Goal: Communication & Community: Answer question/provide support

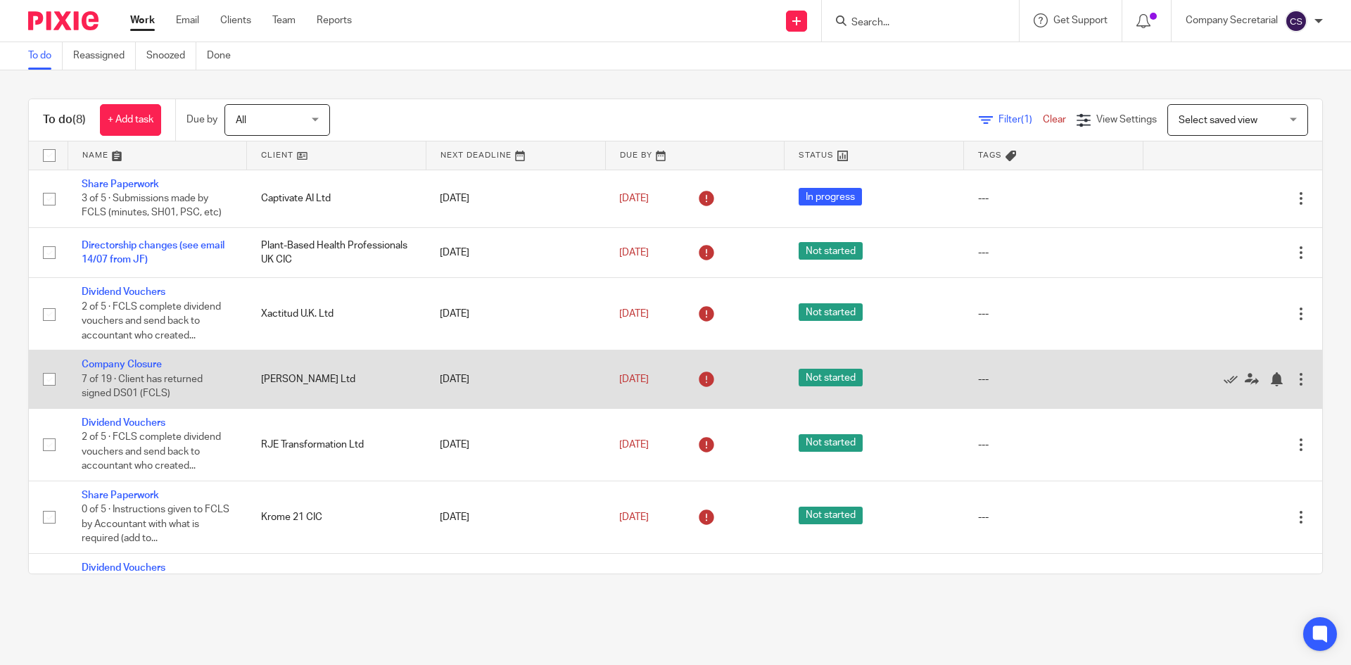
scroll to position [124, 0]
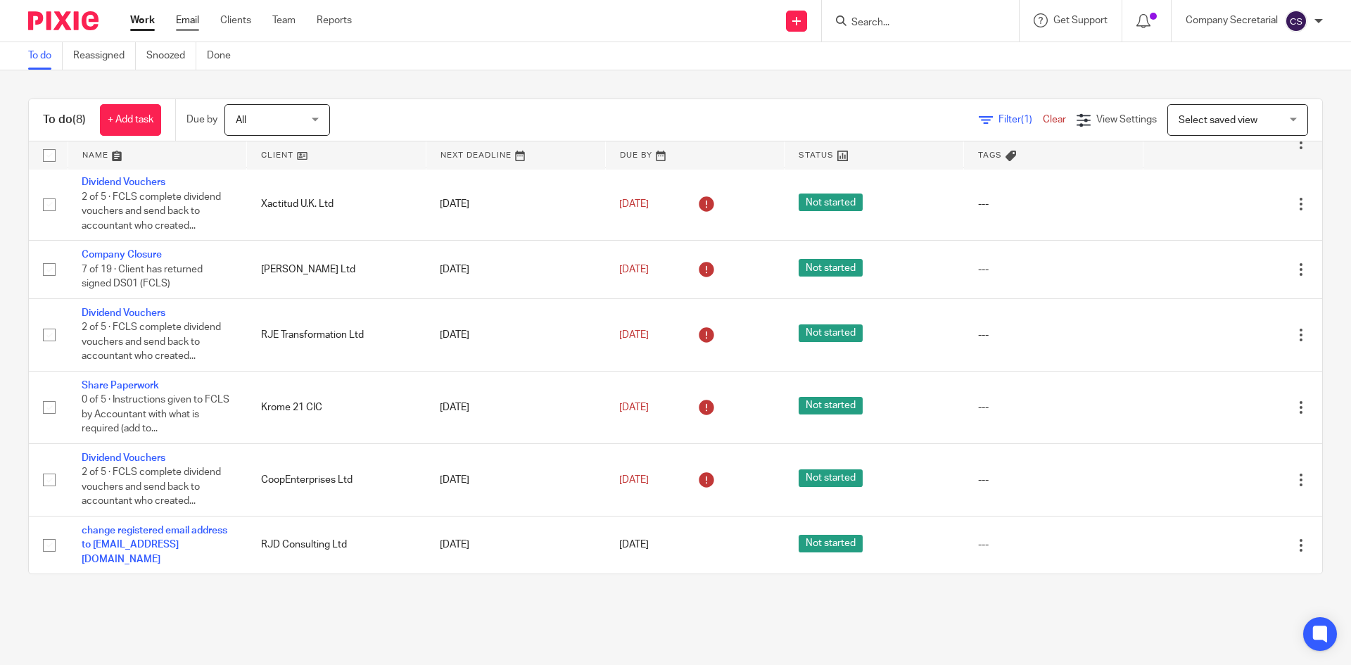
click at [186, 15] on link "Email" at bounding box center [187, 20] width 23 height 14
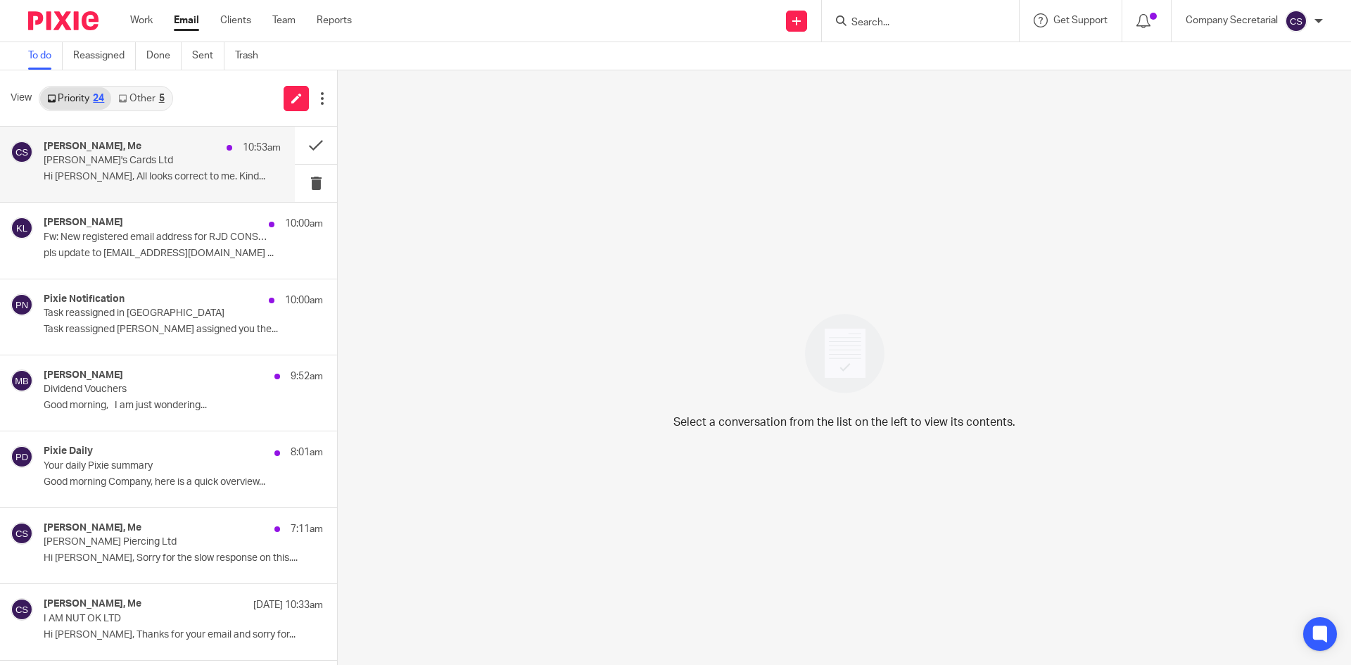
click at [203, 177] on p "Hi Sam, All looks correct to me. Kind..." at bounding box center [162, 177] width 237 height 12
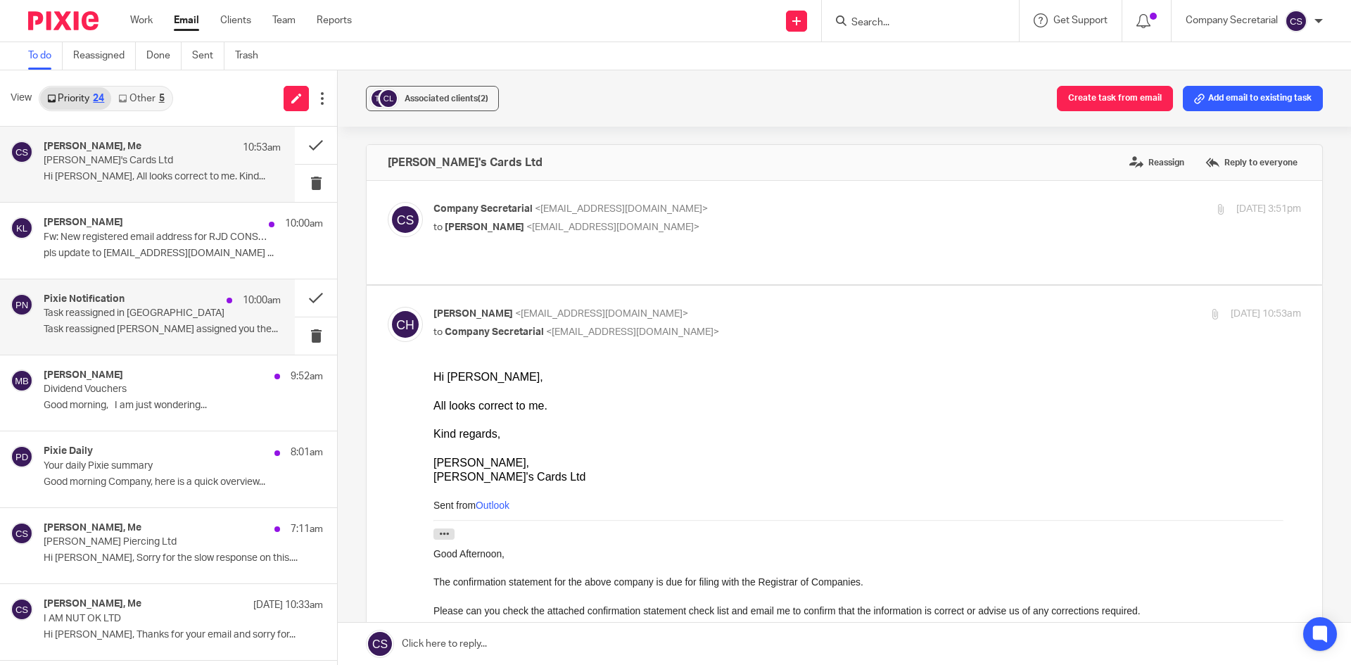
click at [197, 324] on p "Task reassigned Keith Lesser assigned you the..." at bounding box center [162, 330] width 237 height 12
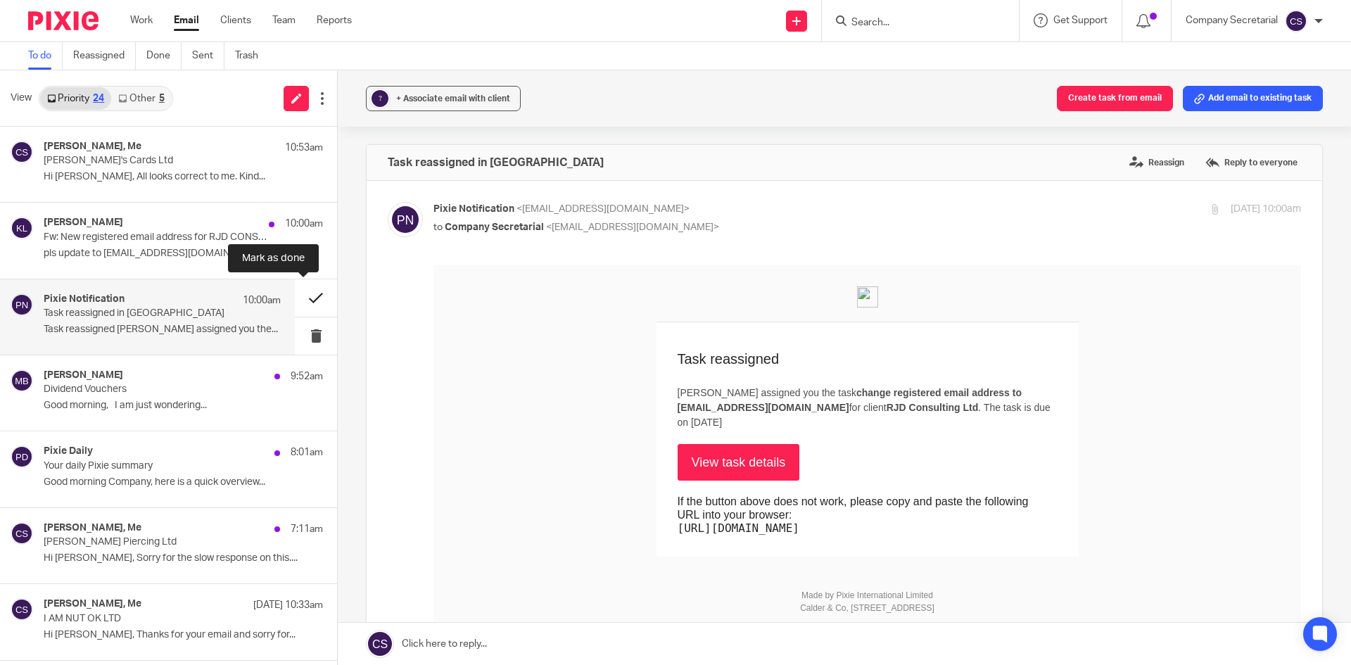
click at [299, 292] on button at bounding box center [316, 297] width 42 height 37
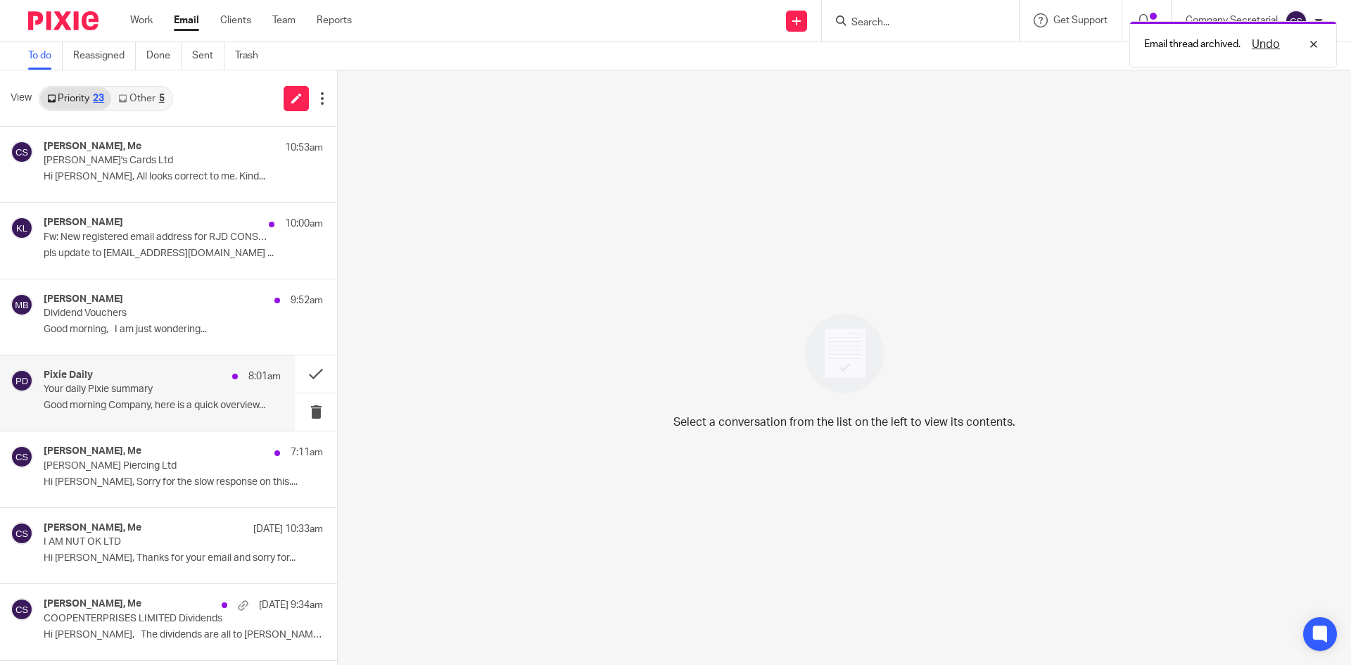
click at [198, 413] on div "Pixie Daily 8:01am Your daily Pixie summary Good morning Company, here is a qui…" at bounding box center [162, 392] width 237 height 47
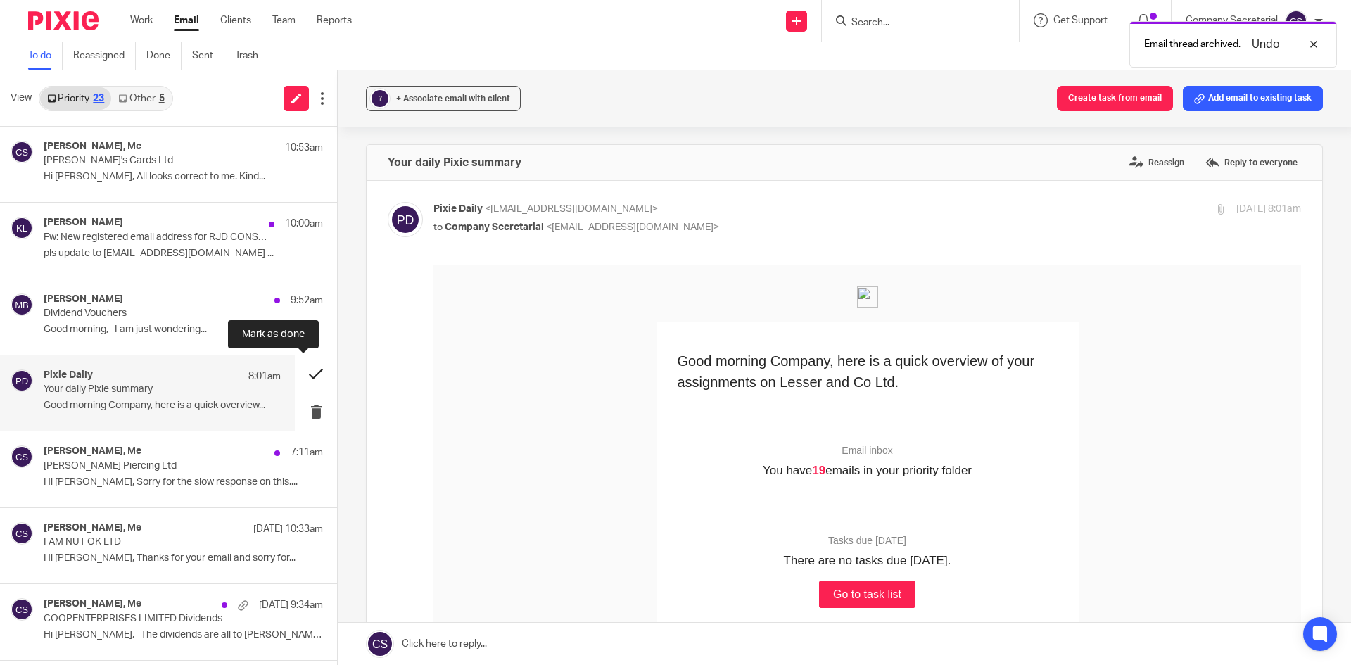
click at [295, 368] on button at bounding box center [316, 373] width 42 height 37
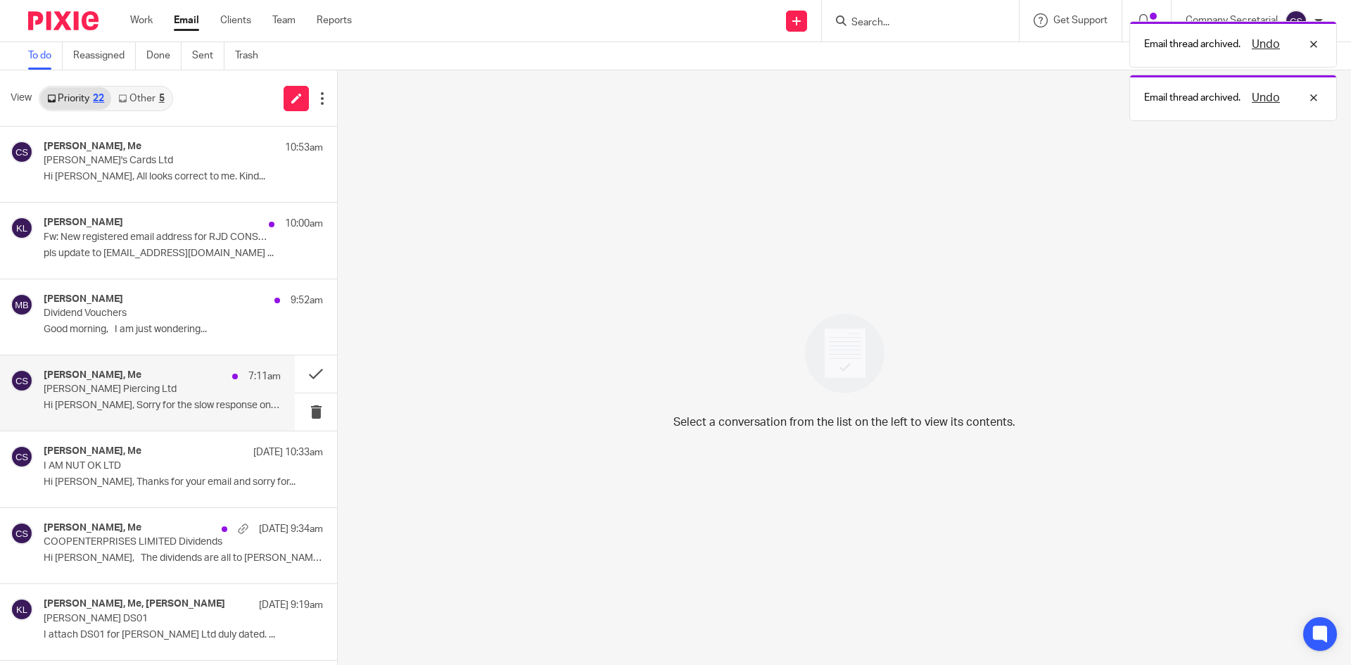
click at [202, 413] on div "Rhianna Jones, Me 7:11am Rhianna Jones Piercing Ltd Hi Sam, Sorry for the slow …" at bounding box center [162, 392] width 237 height 47
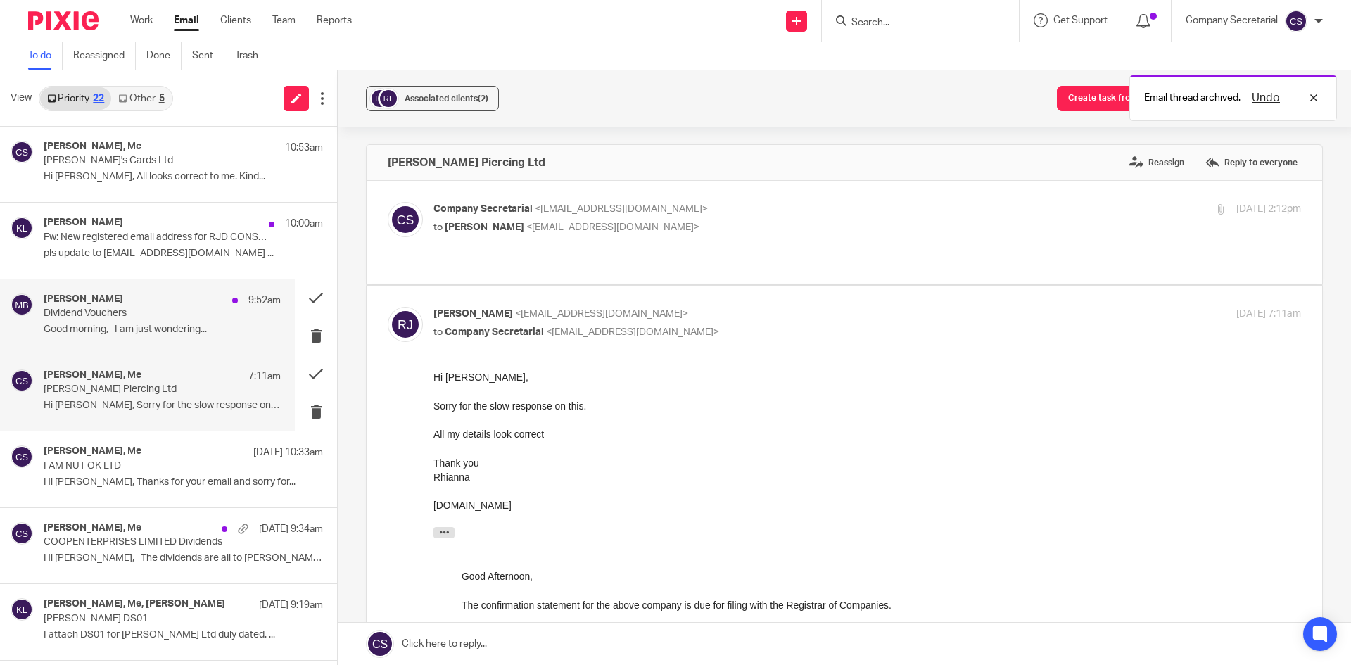
click at [204, 337] on div "Millie Bygraves 9:52am Dividend Vouchers Good morning, I am just wondering..." at bounding box center [162, 316] width 237 height 47
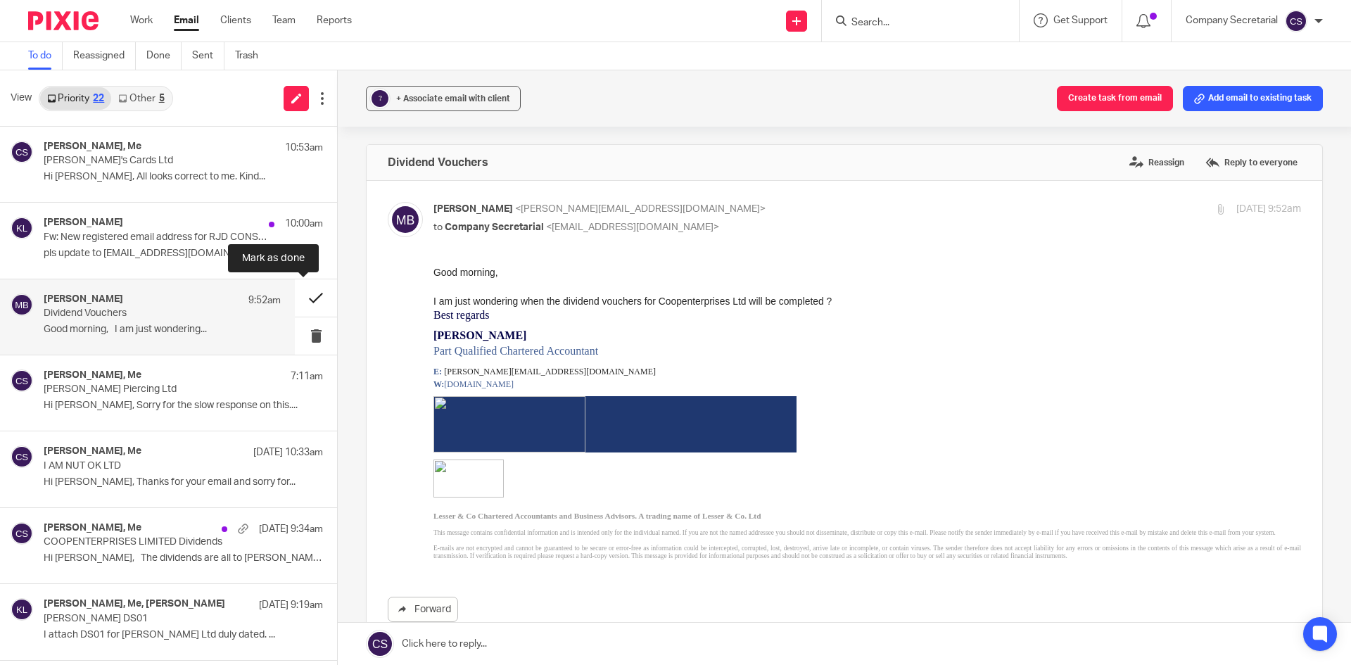
click at [298, 296] on button at bounding box center [316, 297] width 42 height 37
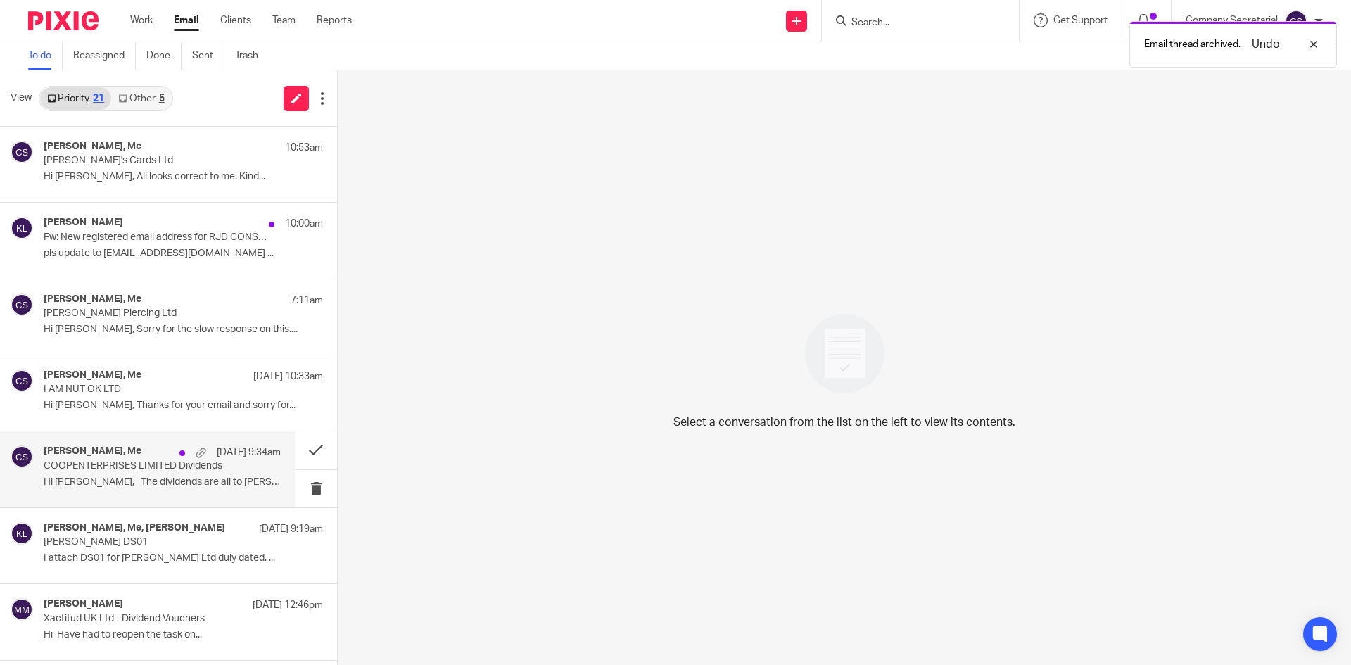
click at [195, 473] on div "Millie Bygraves, Me 14 Aug 9:34am COOPENTERPRISES LIMITED Dividends Hi Sam, The…" at bounding box center [162, 468] width 237 height 47
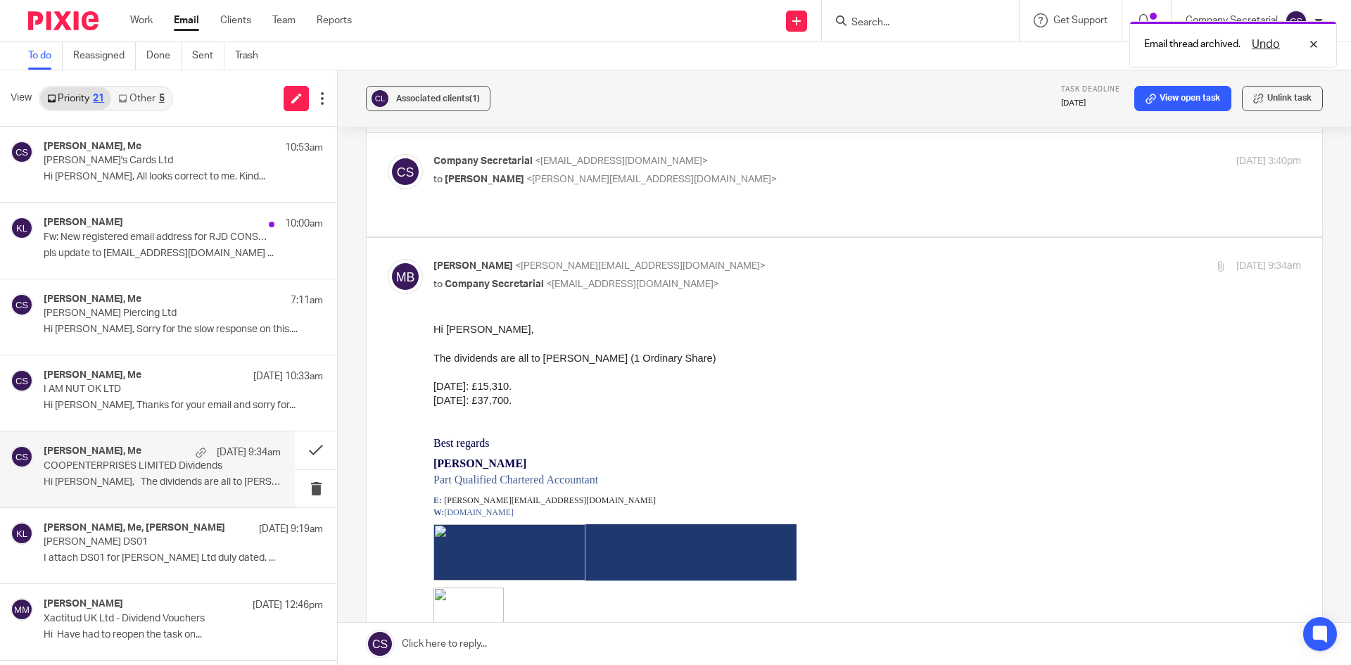
scroll to position [70, 0]
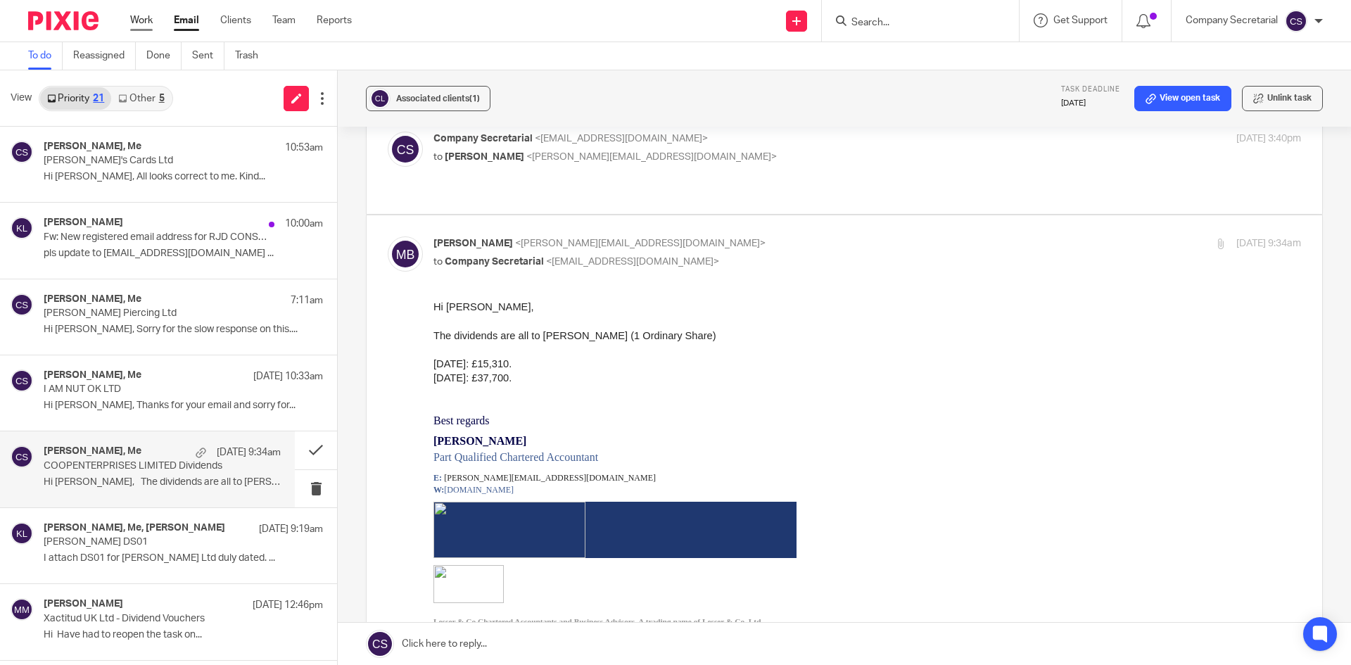
click at [139, 13] on link "Work" at bounding box center [141, 20] width 23 height 14
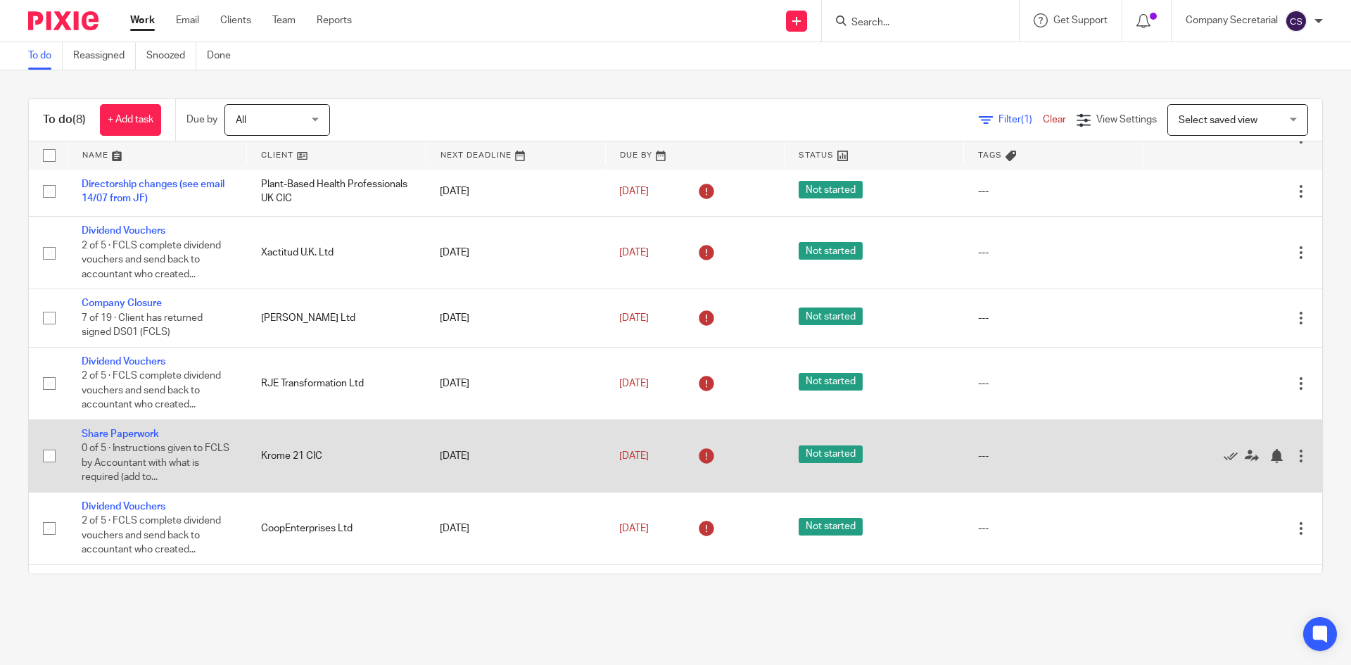
scroll to position [124, 0]
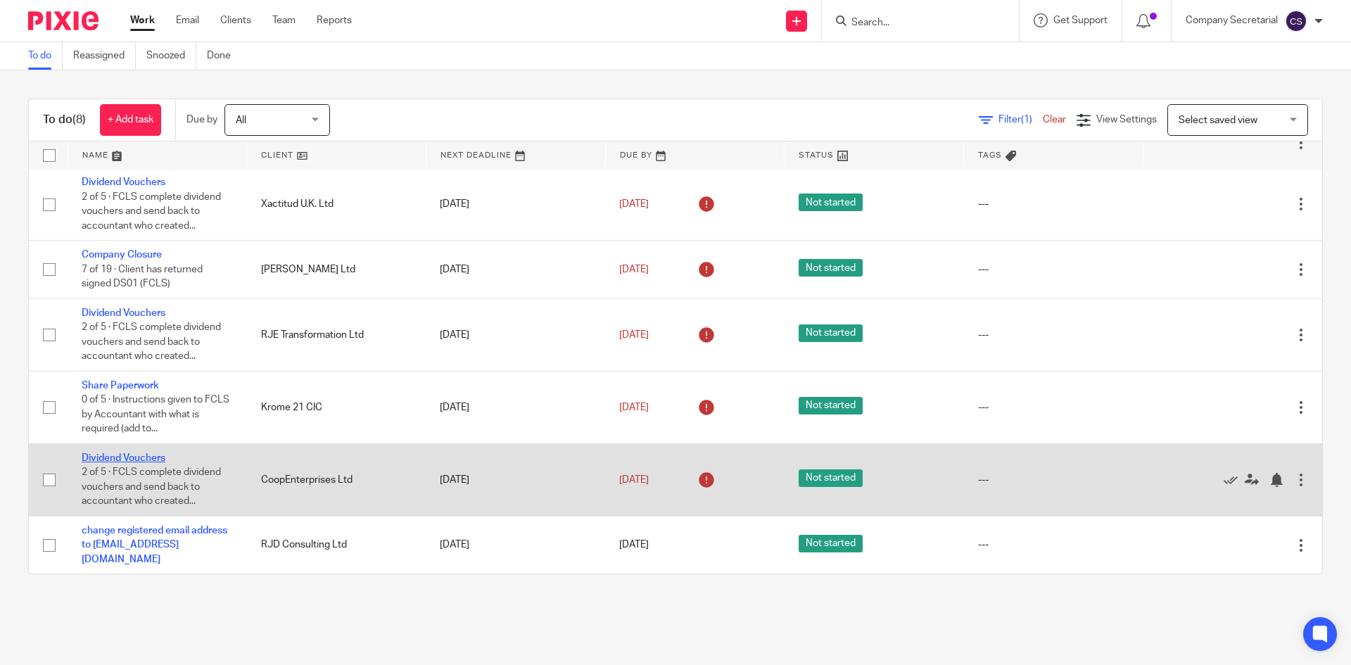
click at [132, 453] on link "Dividend Vouchers" at bounding box center [124, 458] width 84 height 10
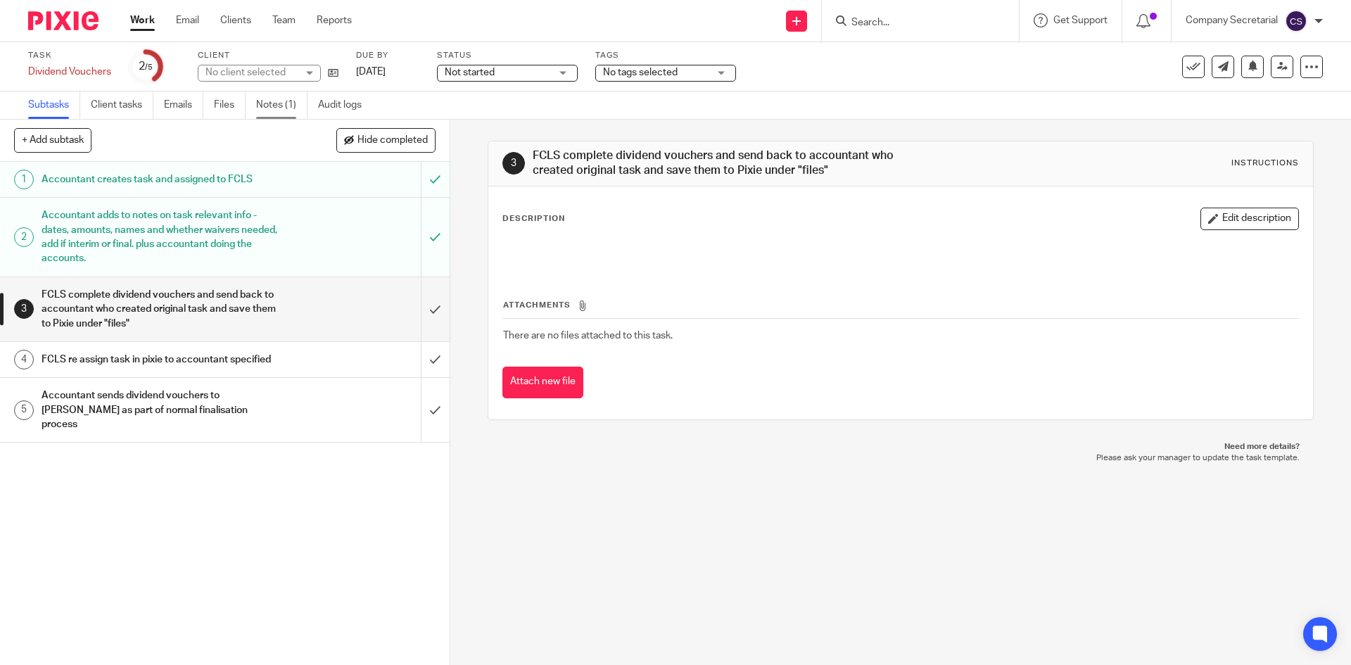
click at [281, 99] on link "Notes (1)" at bounding box center [281, 104] width 51 height 27
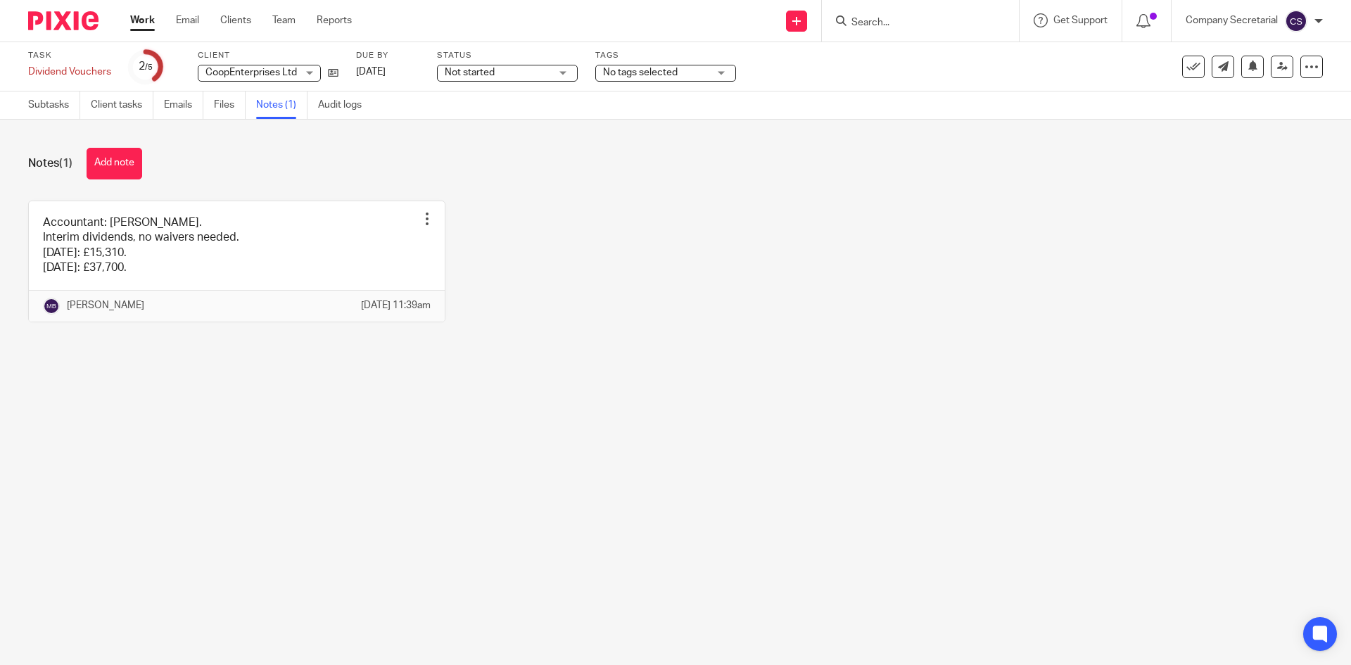
click at [310, 71] on div "CoopEnterprises Ltd CoopEnterprises Ltd" at bounding box center [259, 73] width 123 height 17
click at [227, 106] on link "Files" at bounding box center [230, 104] width 32 height 27
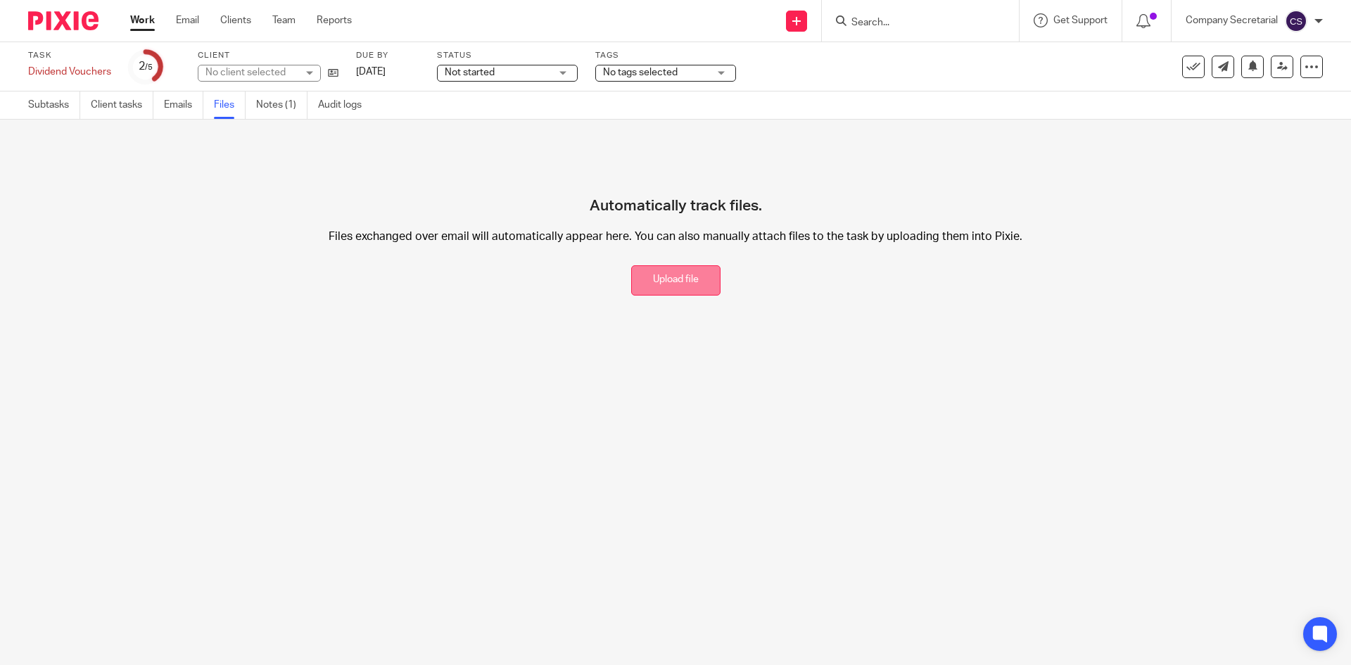
click at [670, 286] on button "Upload file" at bounding box center [675, 280] width 89 height 30
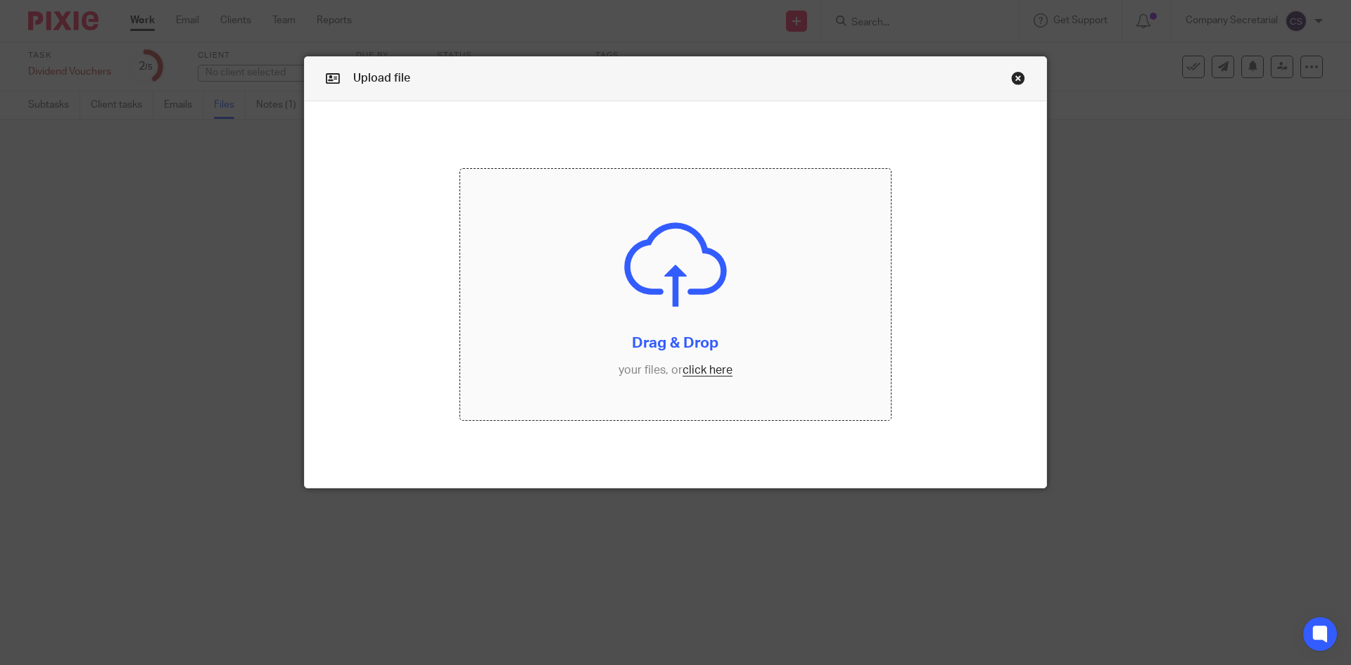
click at [721, 340] on input "file" at bounding box center [675, 295] width 431 height 252
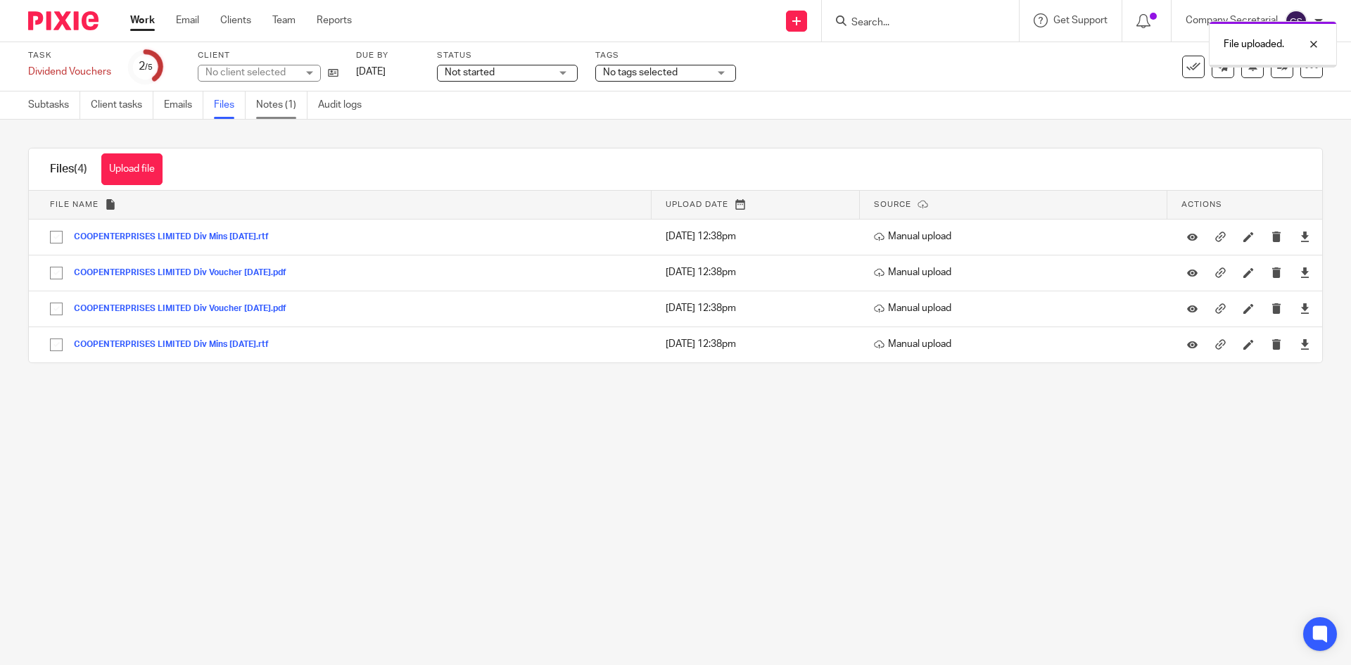
click at [278, 106] on link "Notes (1)" at bounding box center [281, 104] width 51 height 27
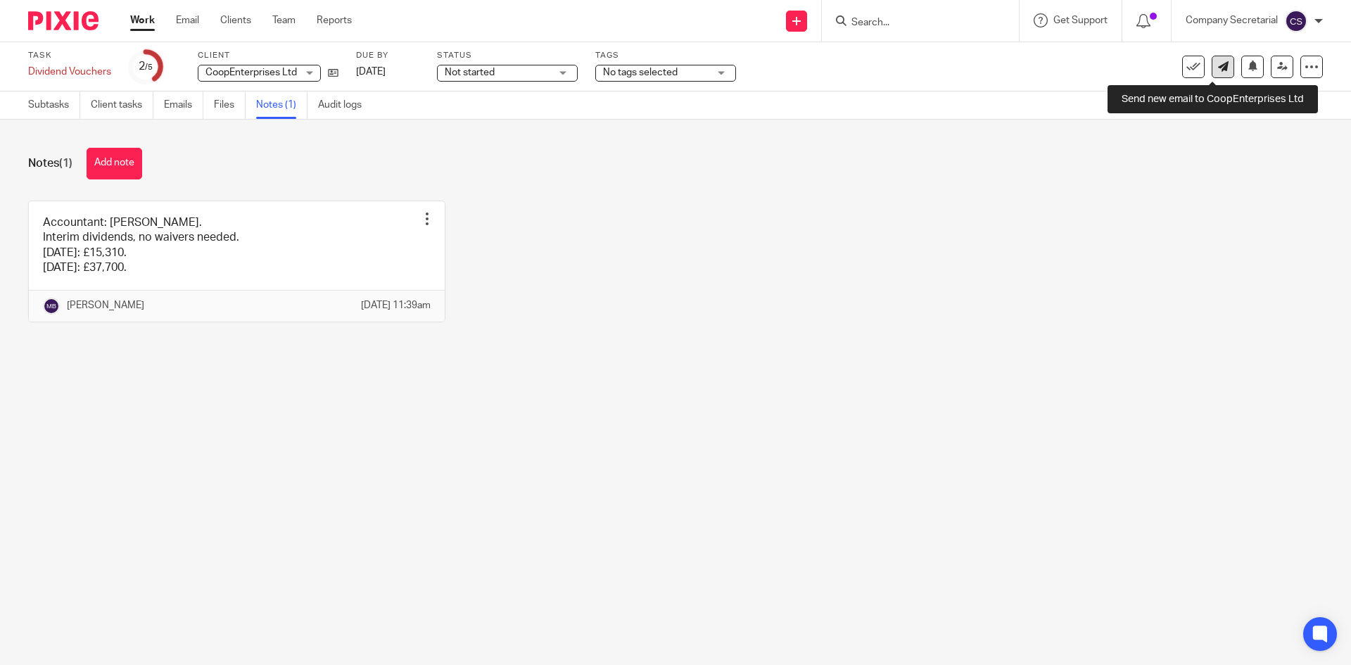
click at [1218, 72] on link at bounding box center [1222, 67] width 23 height 23
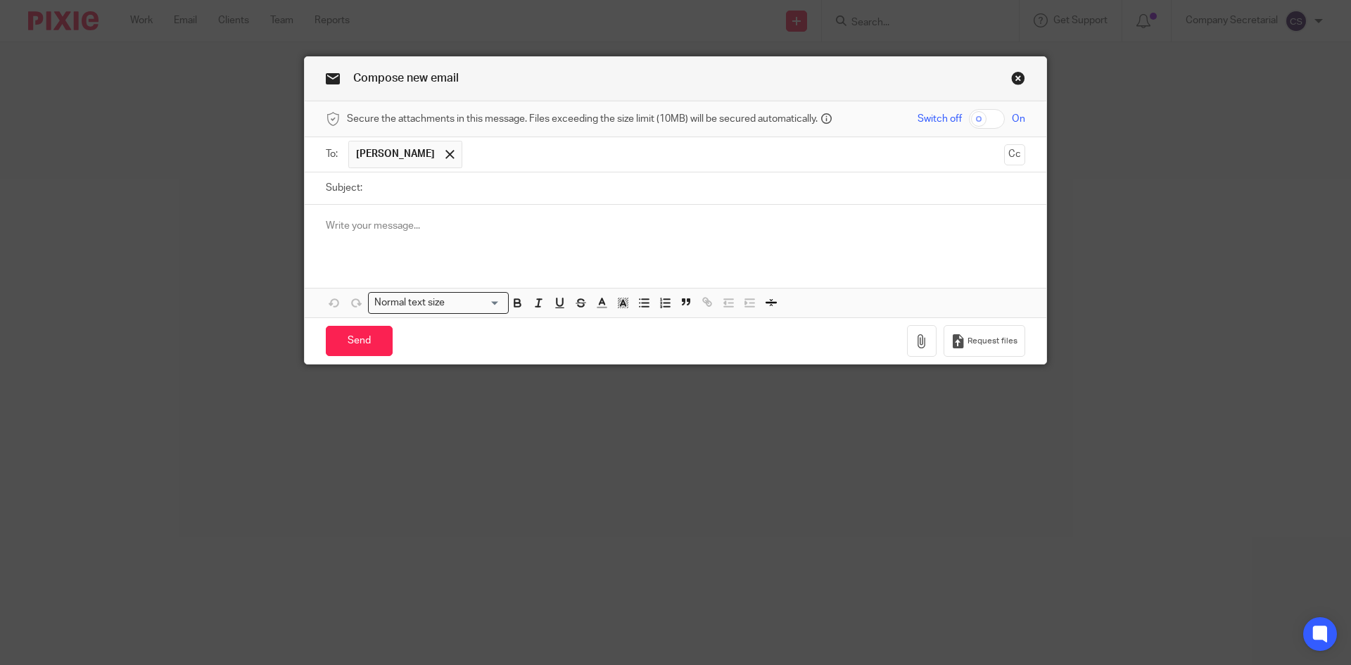
click at [519, 198] on input "Subject:" at bounding box center [697, 188] width 656 height 32
paste input "COOPENTERPRISES LIMITED"
type input "COOPENTERPRISES LIMITED"
click at [445, 152] on span at bounding box center [449, 154] width 9 height 9
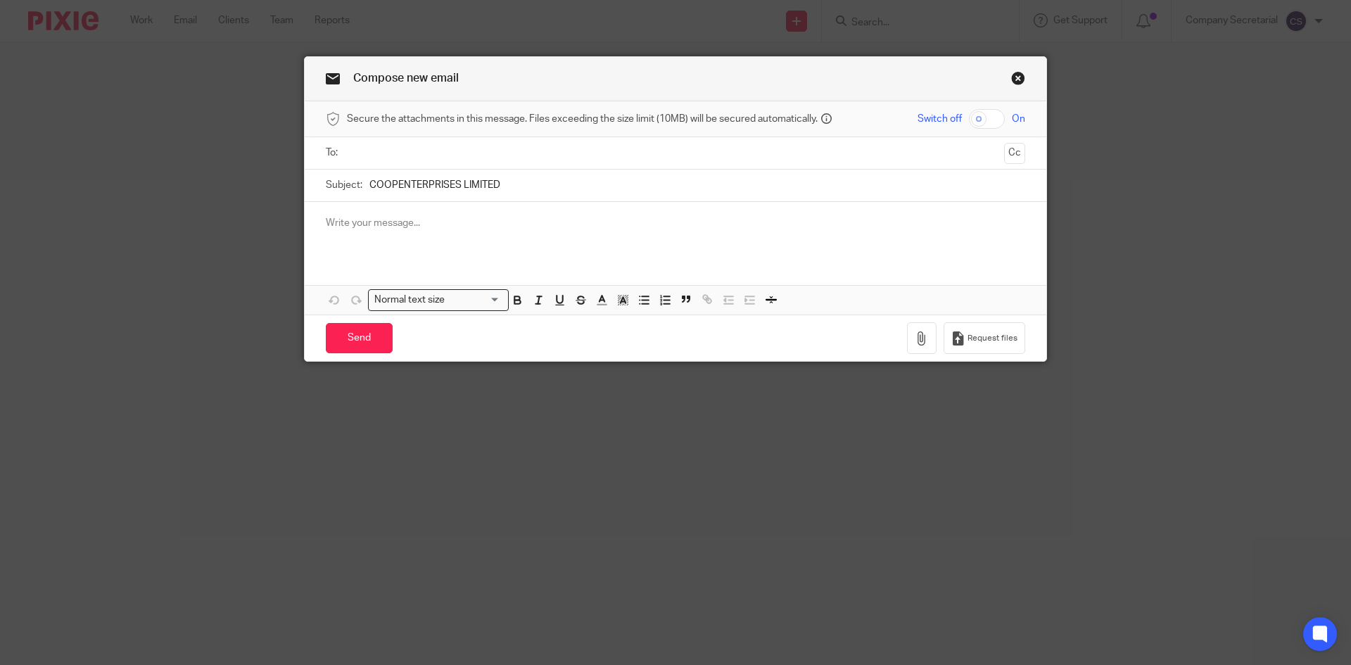
click at [426, 152] on input "text" at bounding box center [675, 153] width 646 height 16
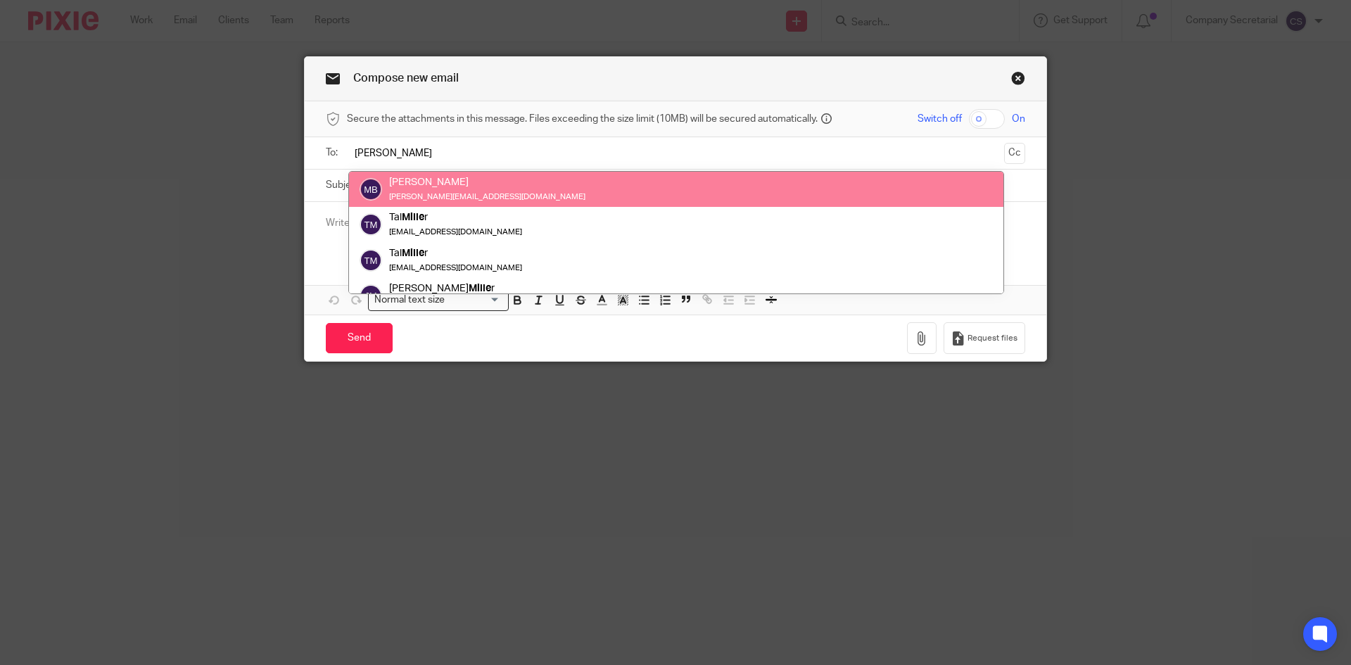
type input "millie"
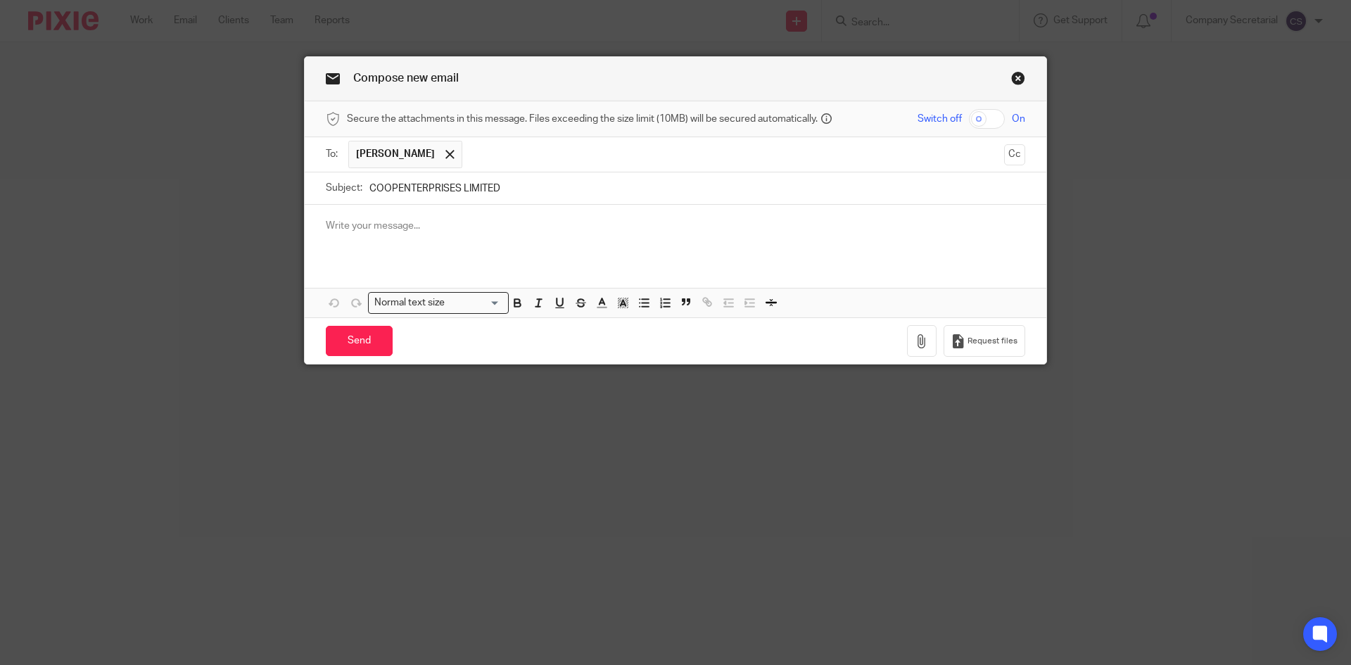
click at [528, 191] on input "COOPENTERPRISES LIMITED" at bounding box center [697, 188] width 656 height 32
type input "COOPENTERPRI"
click at [1012, 79] on link "Close this dialog window" at bounding box center [1018, 80] width 14 height 19
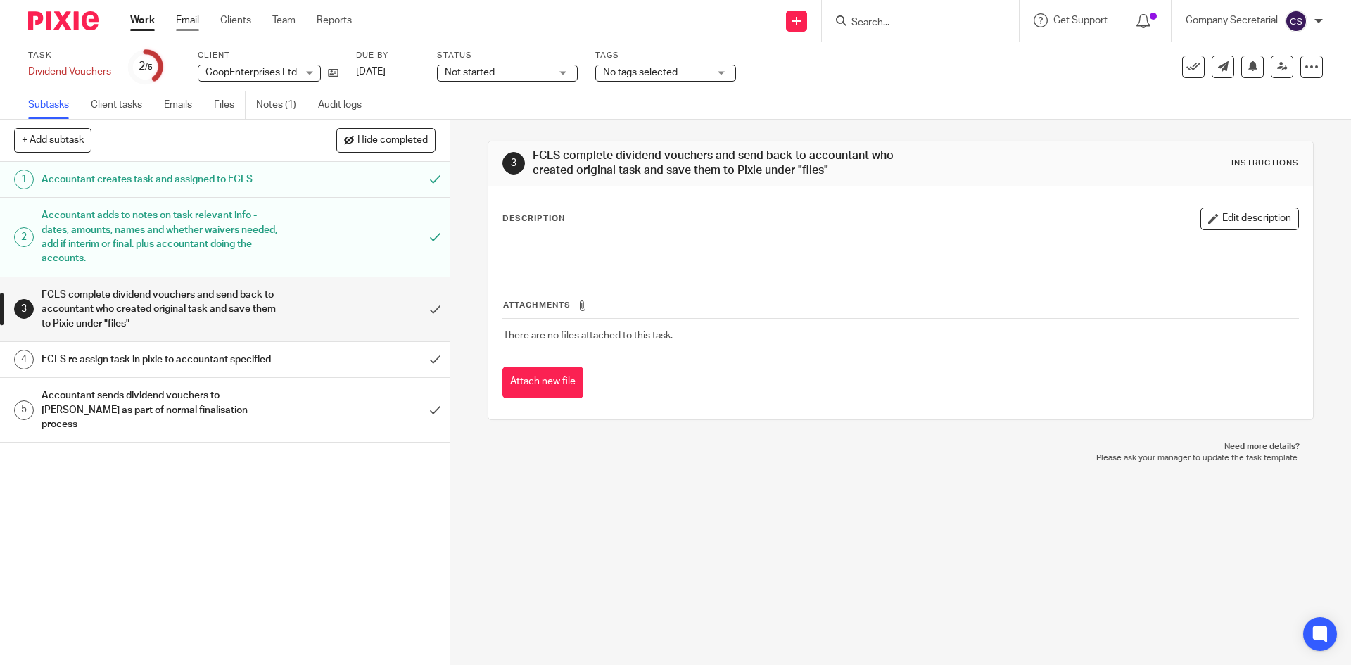
click at [191, 17] on link "Email" at bounding box center [187, 20] width 23 height 14
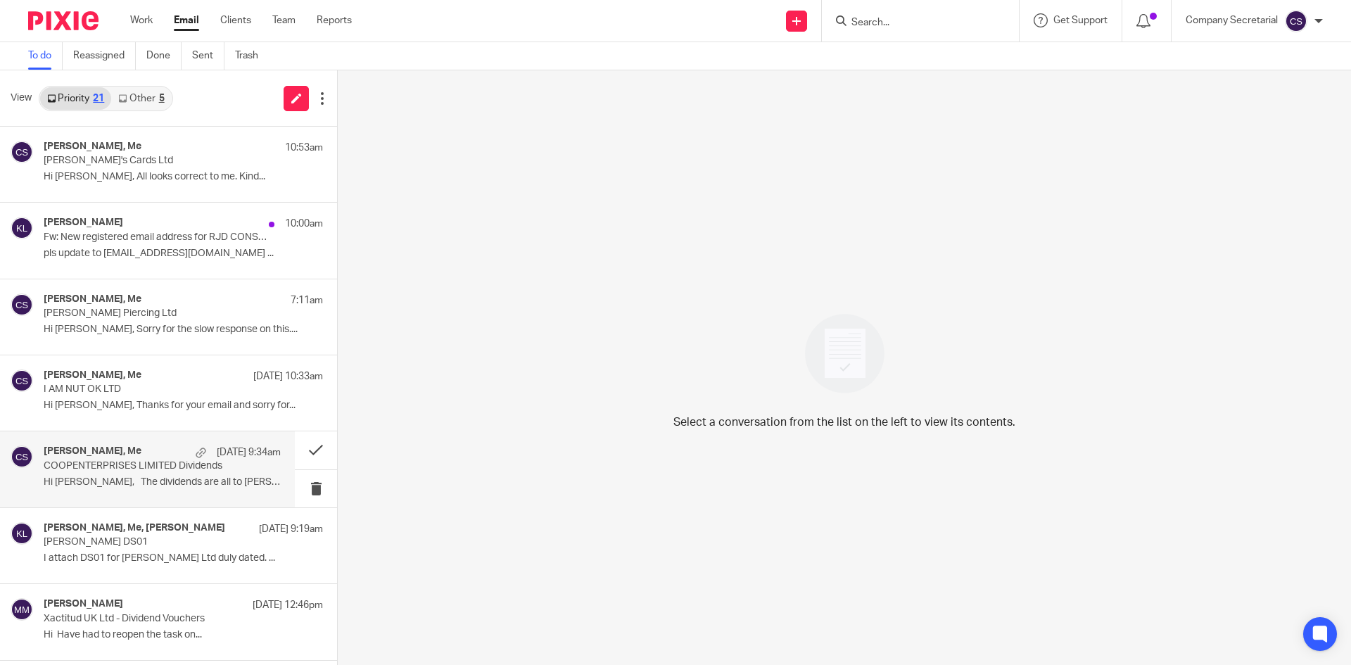
click at [186, 475] on div "[PERSON_NAME], Me [DATE] 9:34am COOPENTERPRISES LIMITED Dividends Hi [PERSON_NA…" at bounding box center [162, 468] width 237 height 47
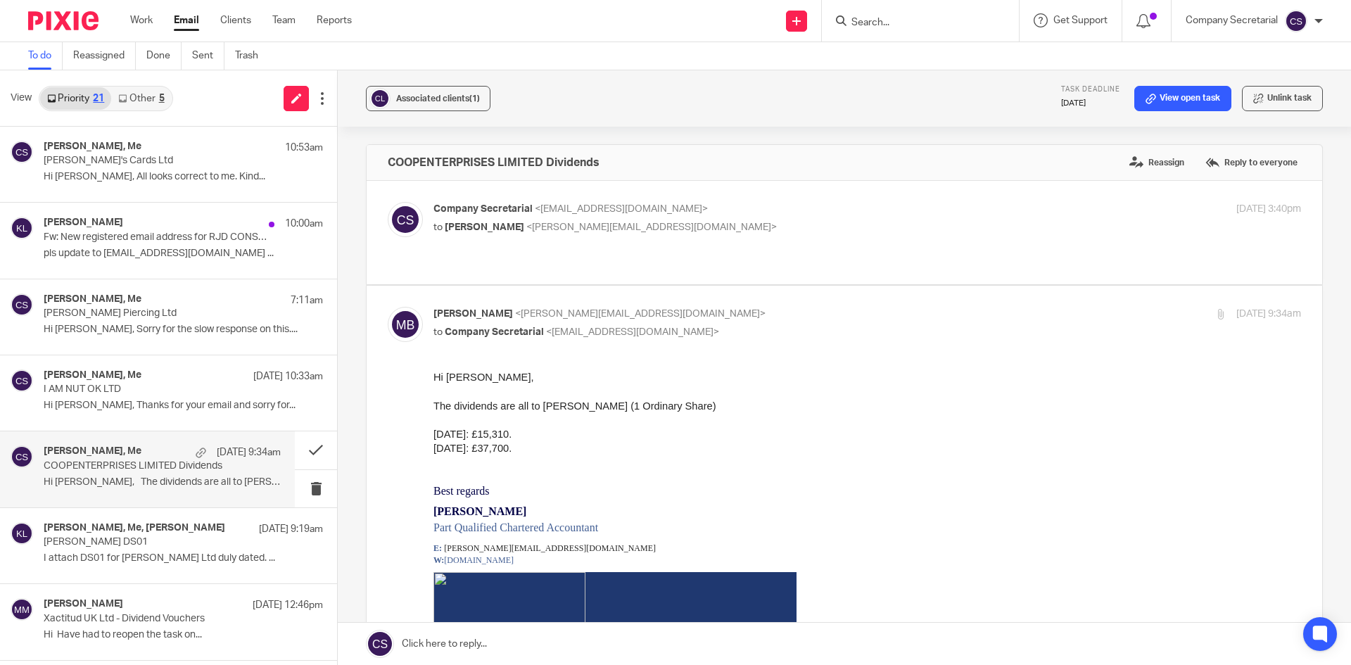
click at [677, 640] on link at bounding box center [844, 644] width 1013 height 42
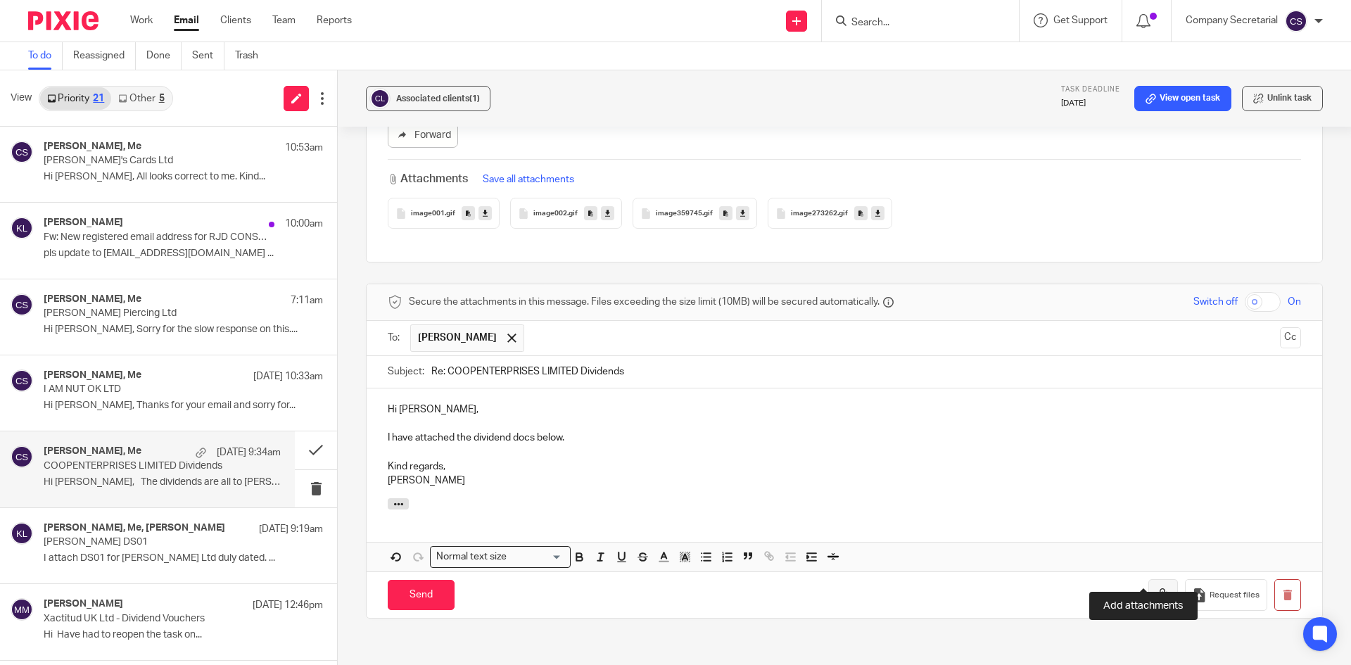
click at [1148, 579] on button "button" at bounding box center [1163, 595] width 30 height 32
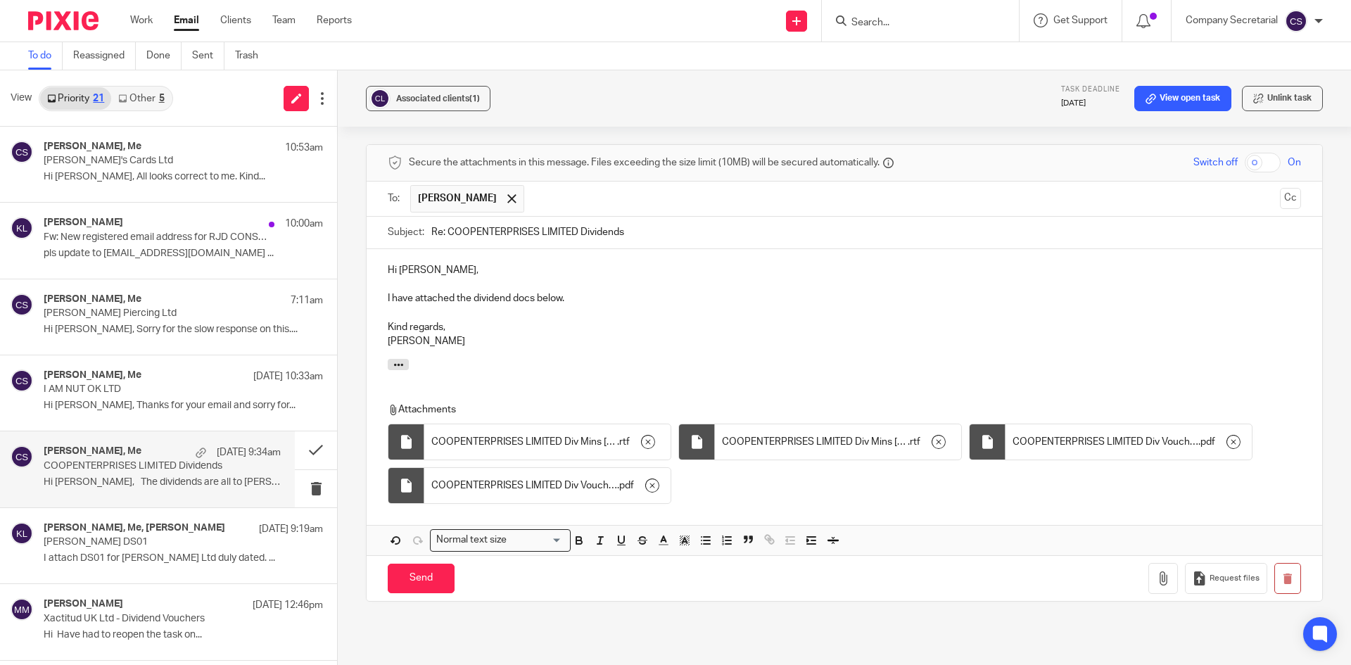
scroll to position [1213, 0]
click at [441, 562] on input "Send" at bounding box center [421, 577] width 67 height 30
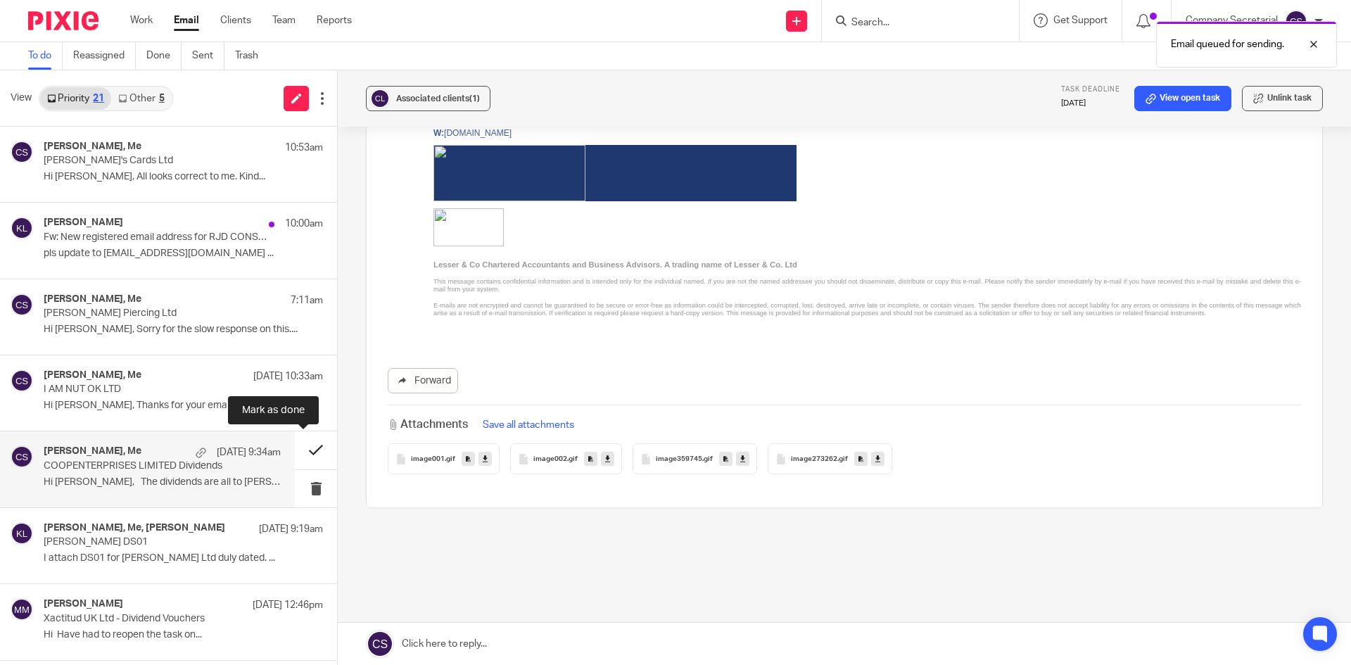
click at [295, 447] on button at bounding box center [316, 449] width 42 height 37
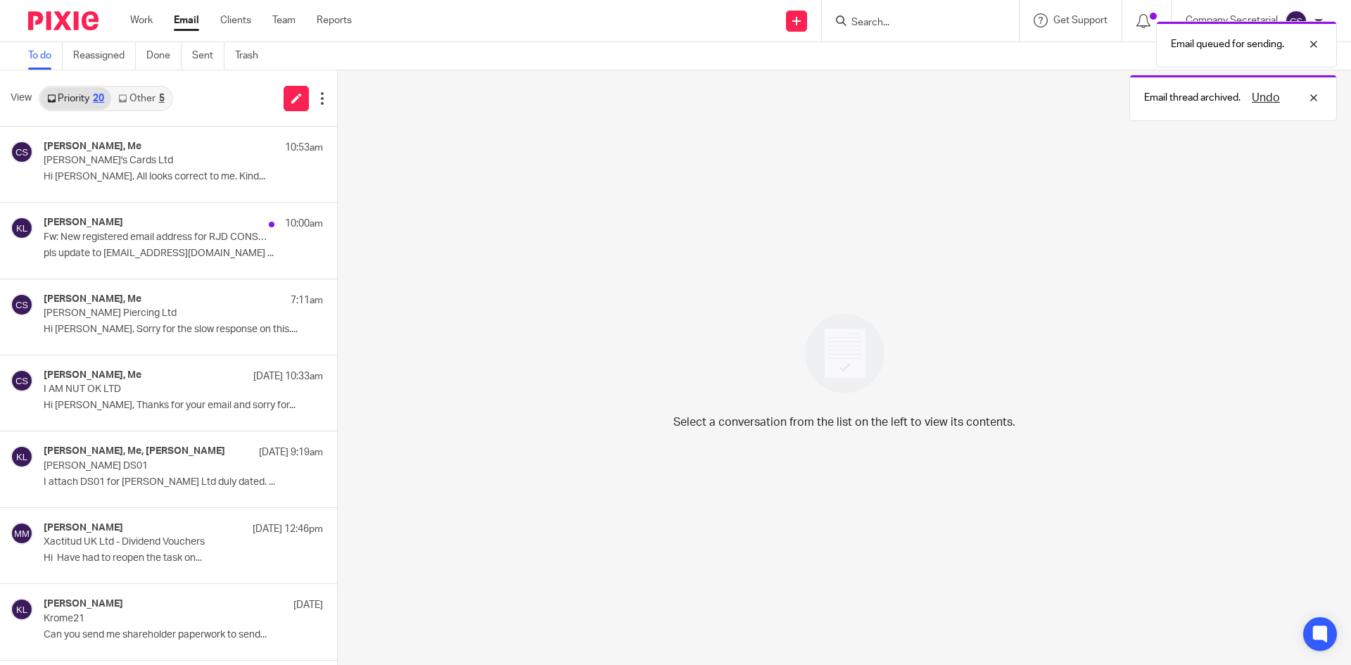
click at [148, 101] on link "Other 5" at bounding box center [141, 98] width 60 height 23
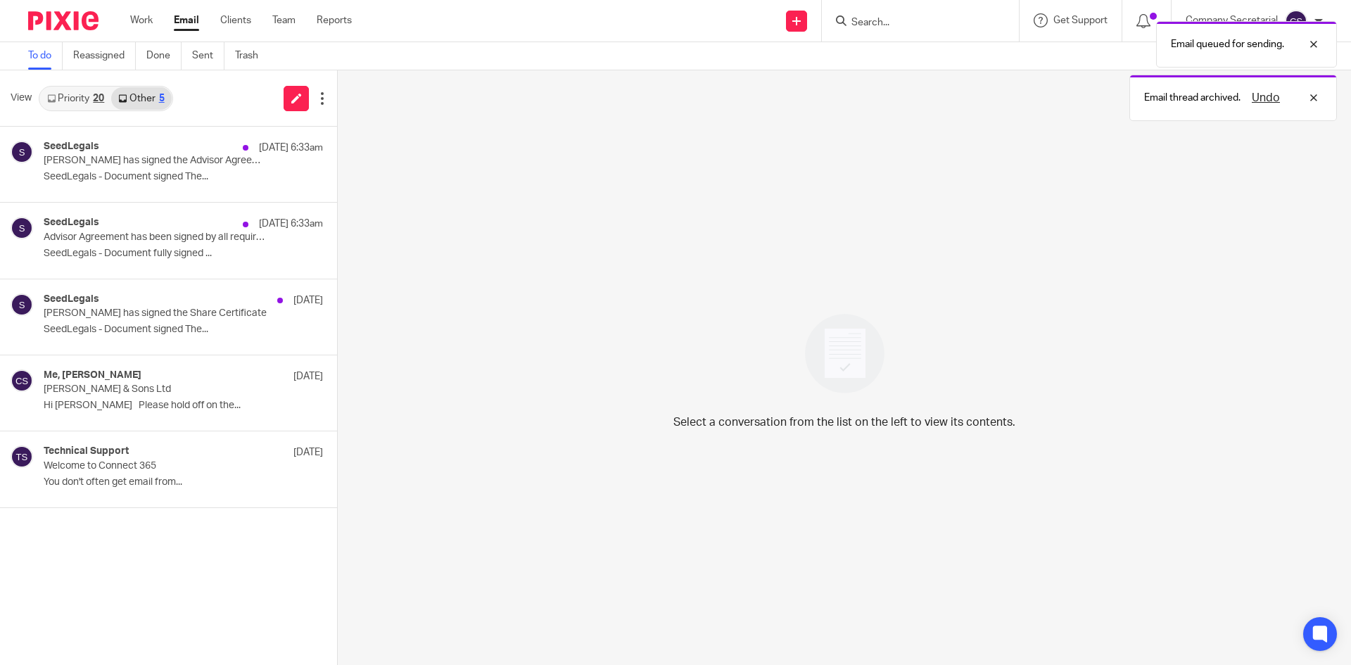
click at [87, 98] on link "Priority 20" at bounding box center [75, 98] width 71 height 23
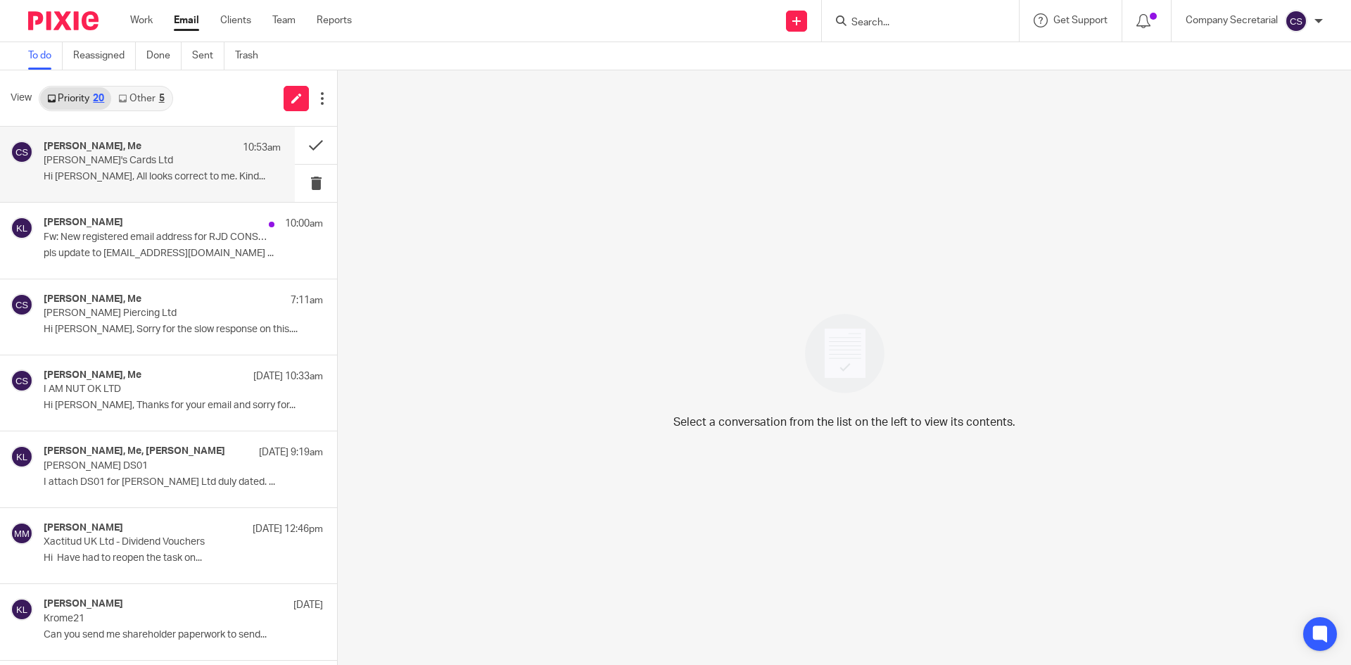
click at [184, 171] on p "Hi Sam, All looks correct to me. Kind..." at bounding box center [162, 177] width 237 height 12
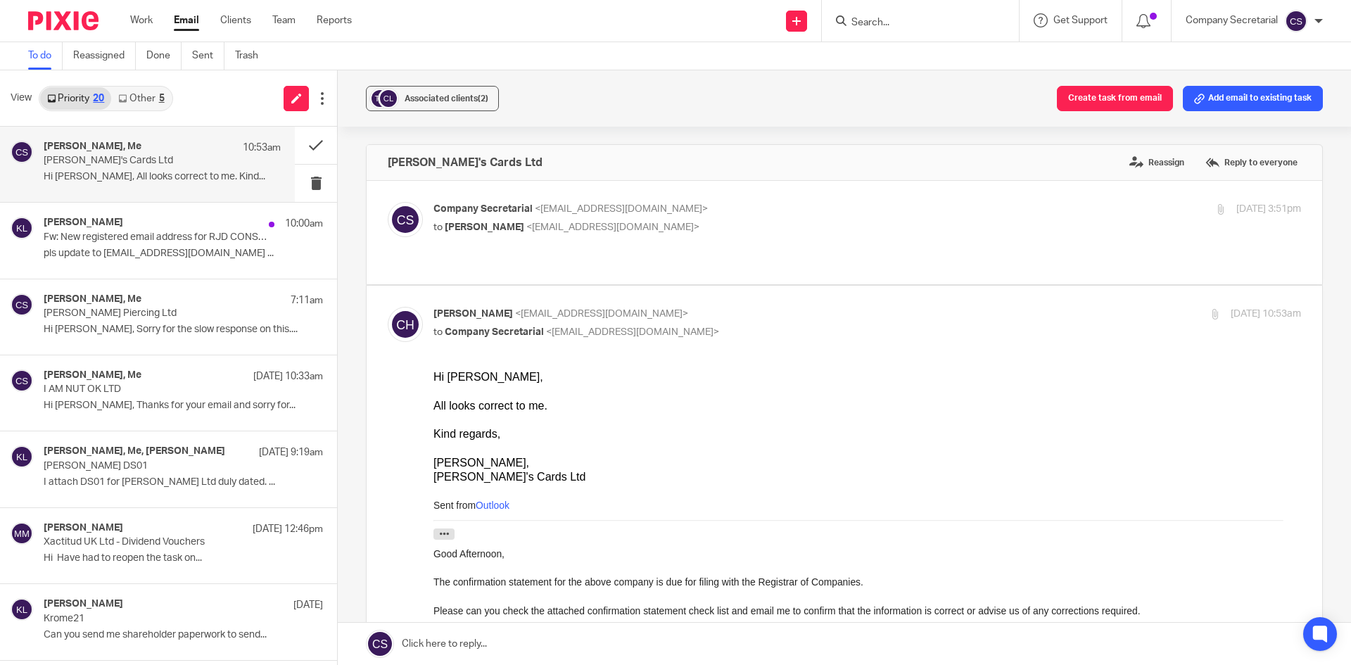
scroll to position [0, 0]
click at [184, 331] on p "Hi Sam, Sorry for the slow response on this...." at bounding box center [162, 330] width 237 height 12
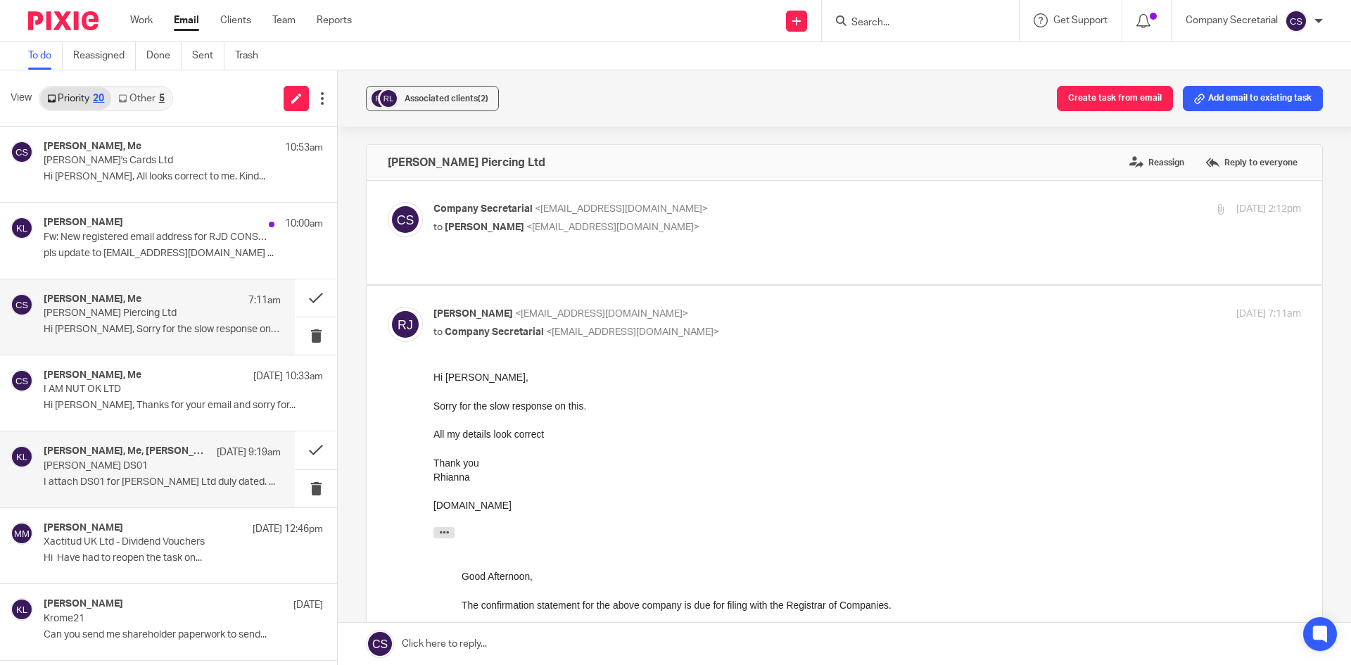
click at [180, 478] on p "I attach DS01 for Joey Henna Ltd duly dated. ..." at bounding box center [162, 482] width 237 height 12
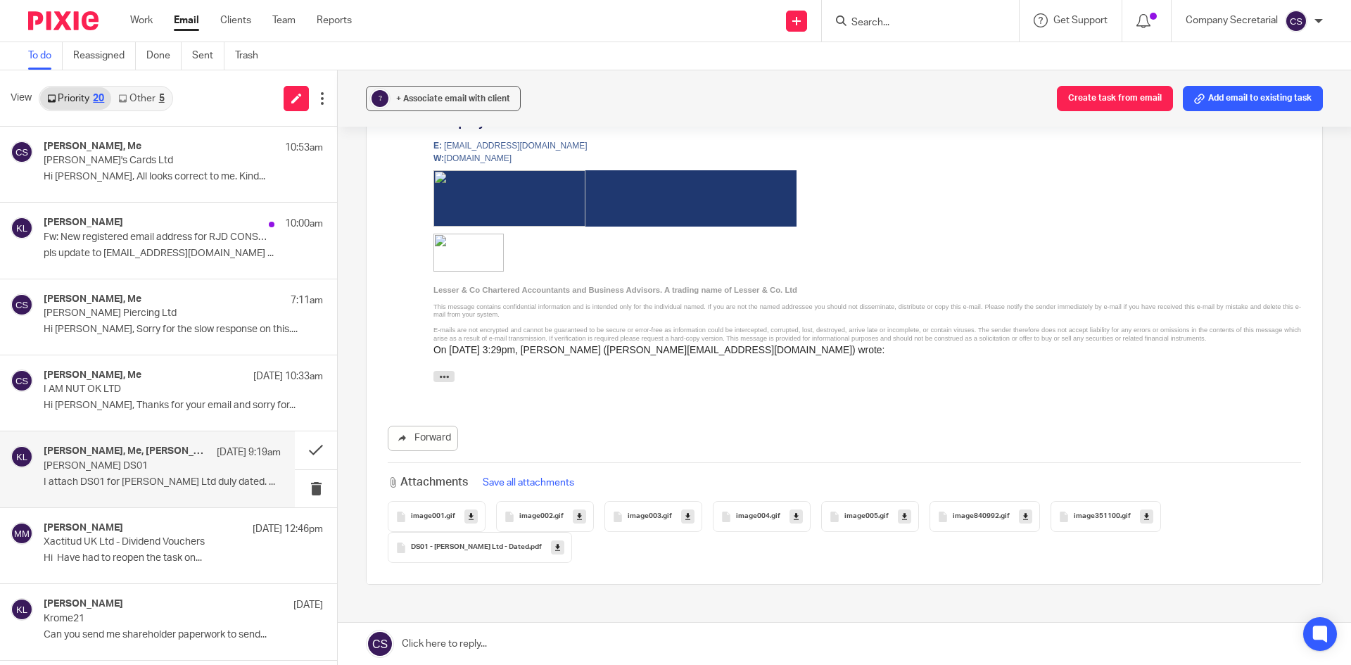
scroll to position [1398, 0]
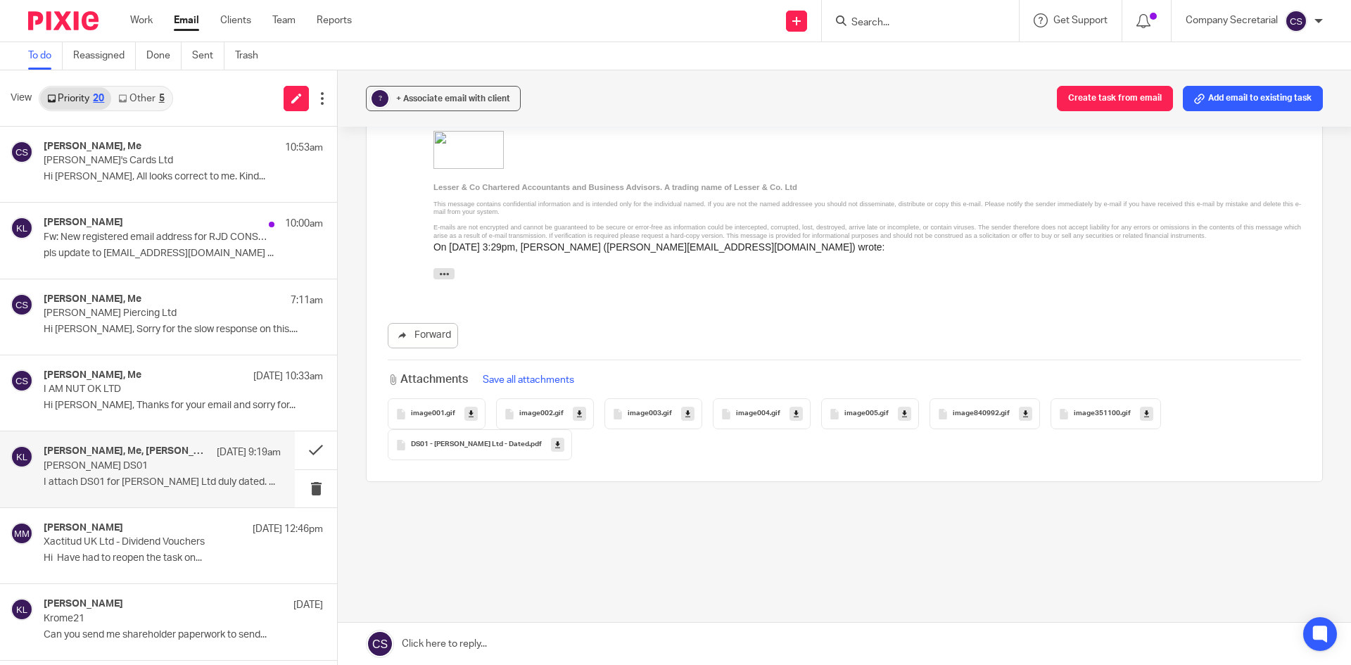
click at [141, 9] on div "Work Email Clients Team Reports Work Email Clients Team Reports Settings" at bounding box center [244, 21] width 257 height 42
click at [141, 14] on link "Work" at bounding box center [141, 20] width 23 height 14
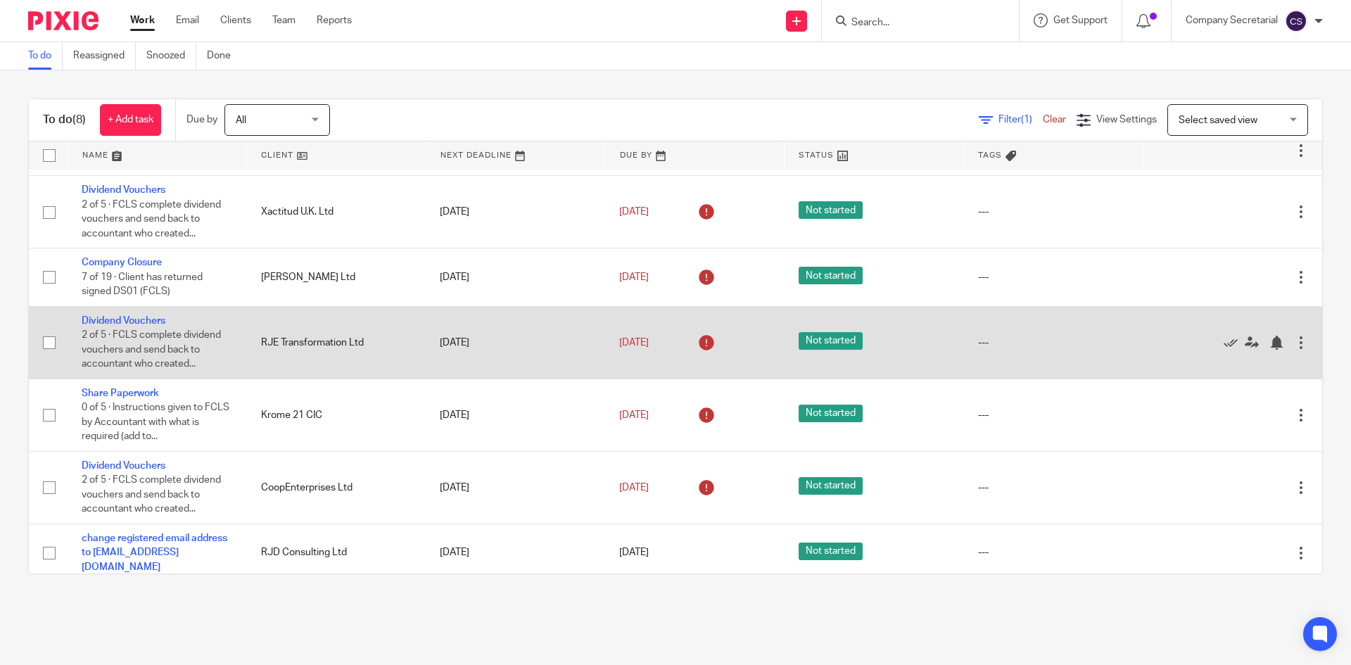
scroll to position [124, 0]
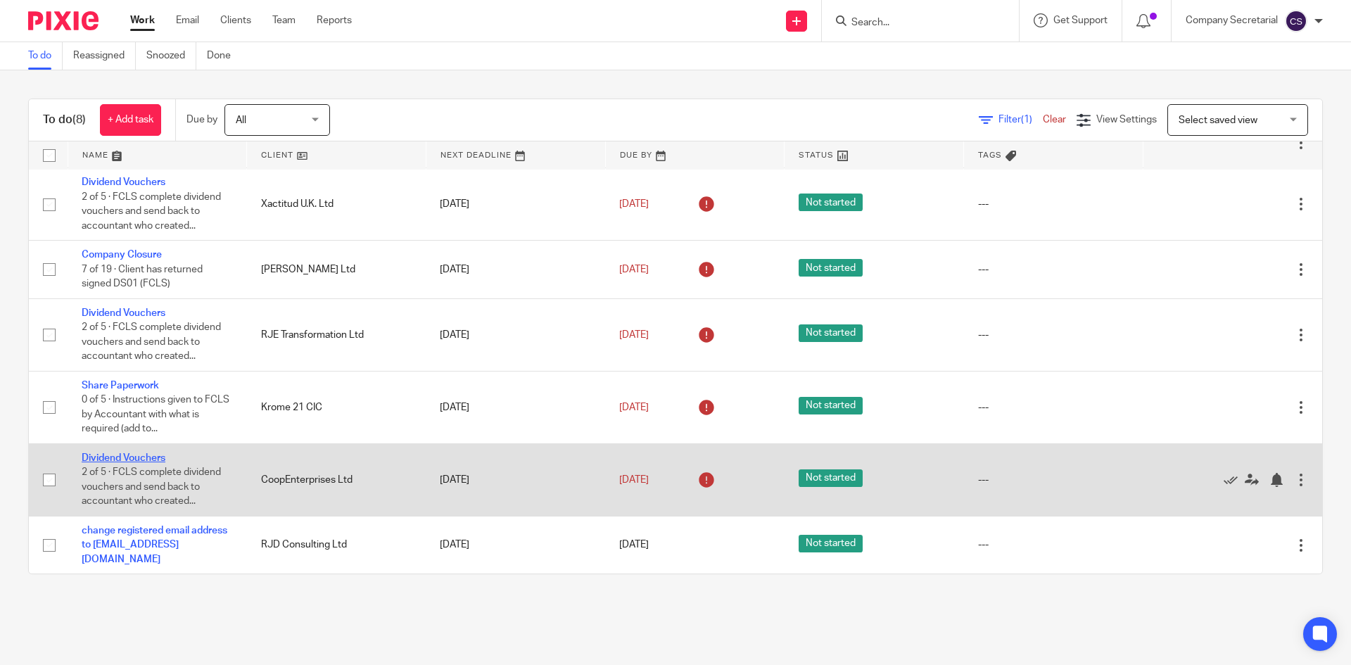
click at [116, 453] on link "Dividend Vouchers" at bounding box center [124, 458] width 84 height 10
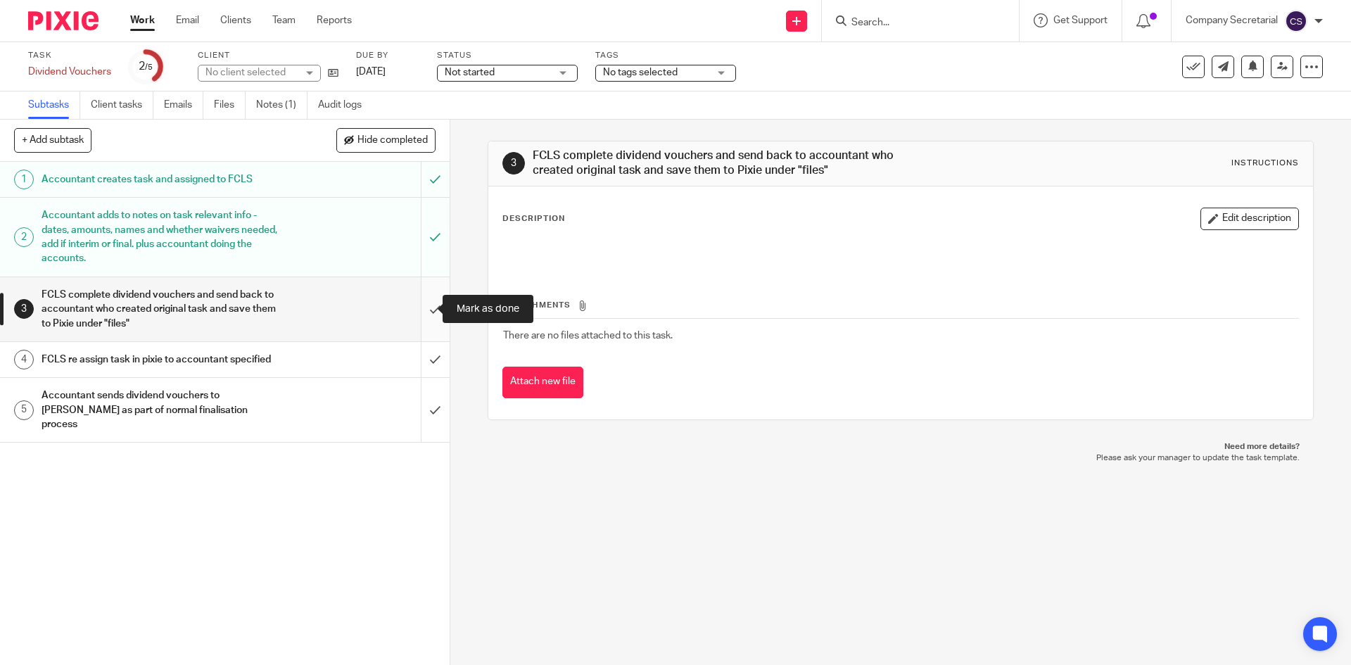
click at [418, 304] on input "submit" at bounding box center [224, 309] width 449 height 64
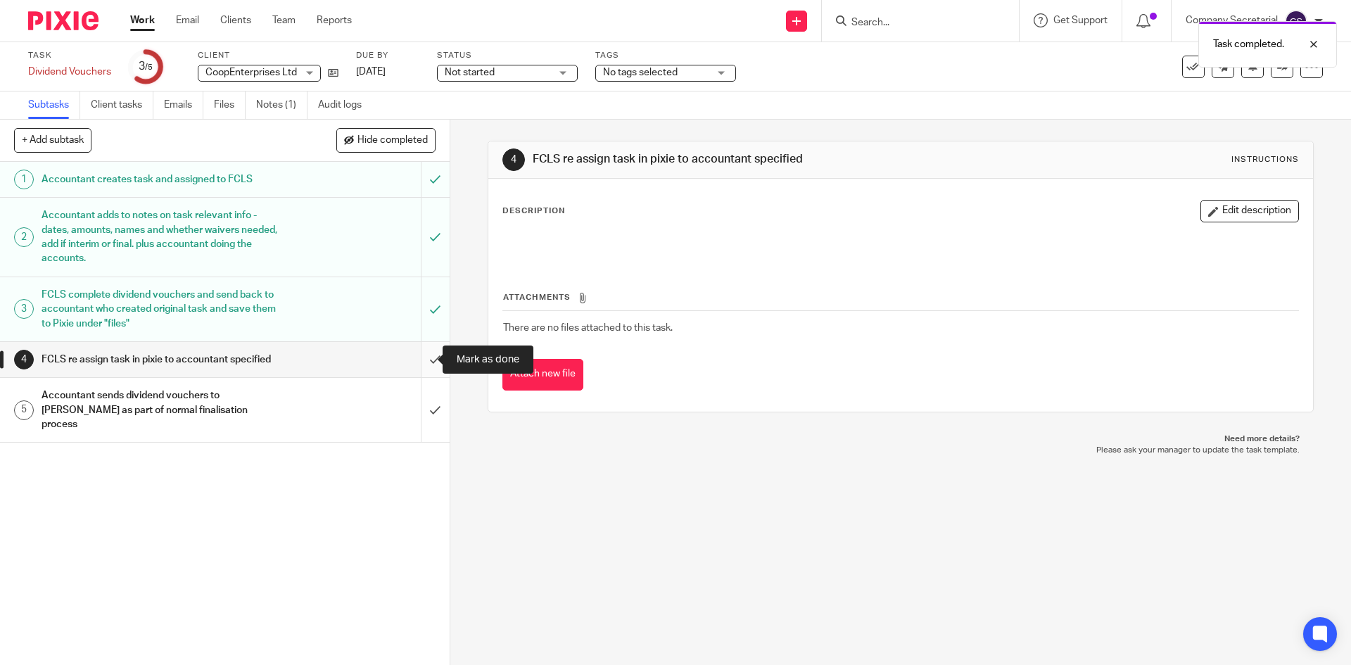
click at [417, 357] on input "submit" at bounding box center [224, 359] width 449 height 35
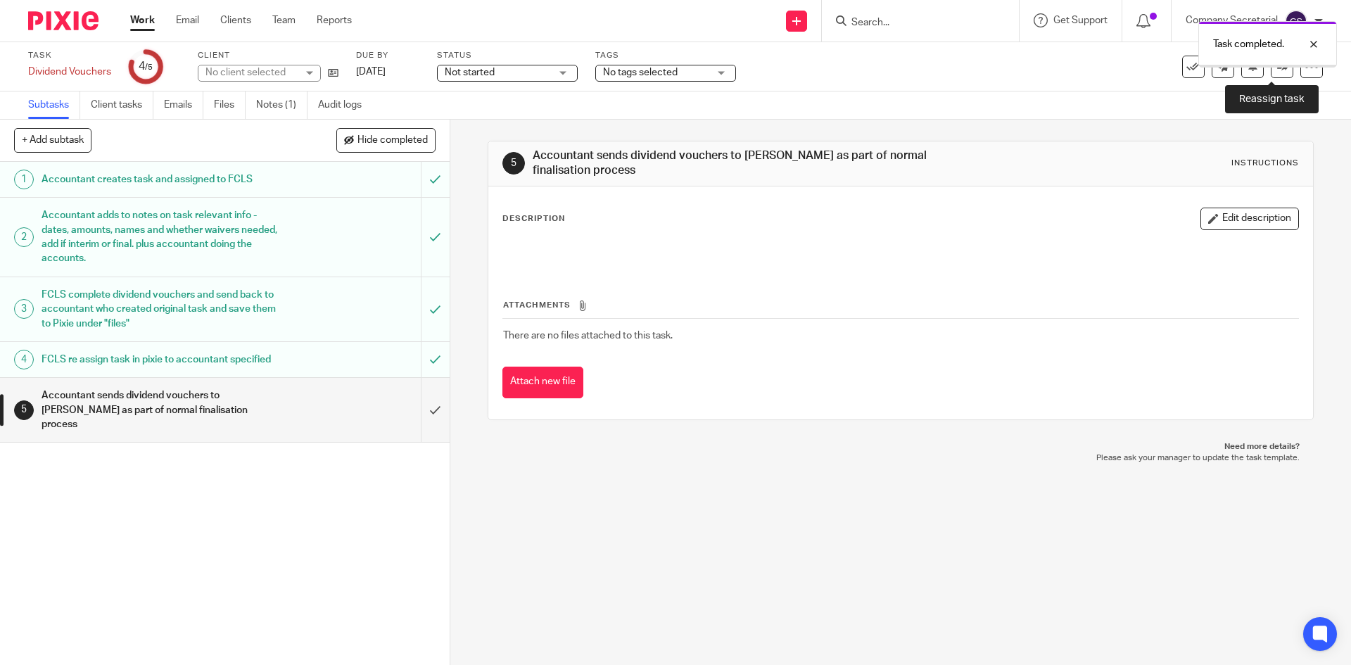
click at [1275, 74] on link at bounding box center [1281, 67] width 23 height 23
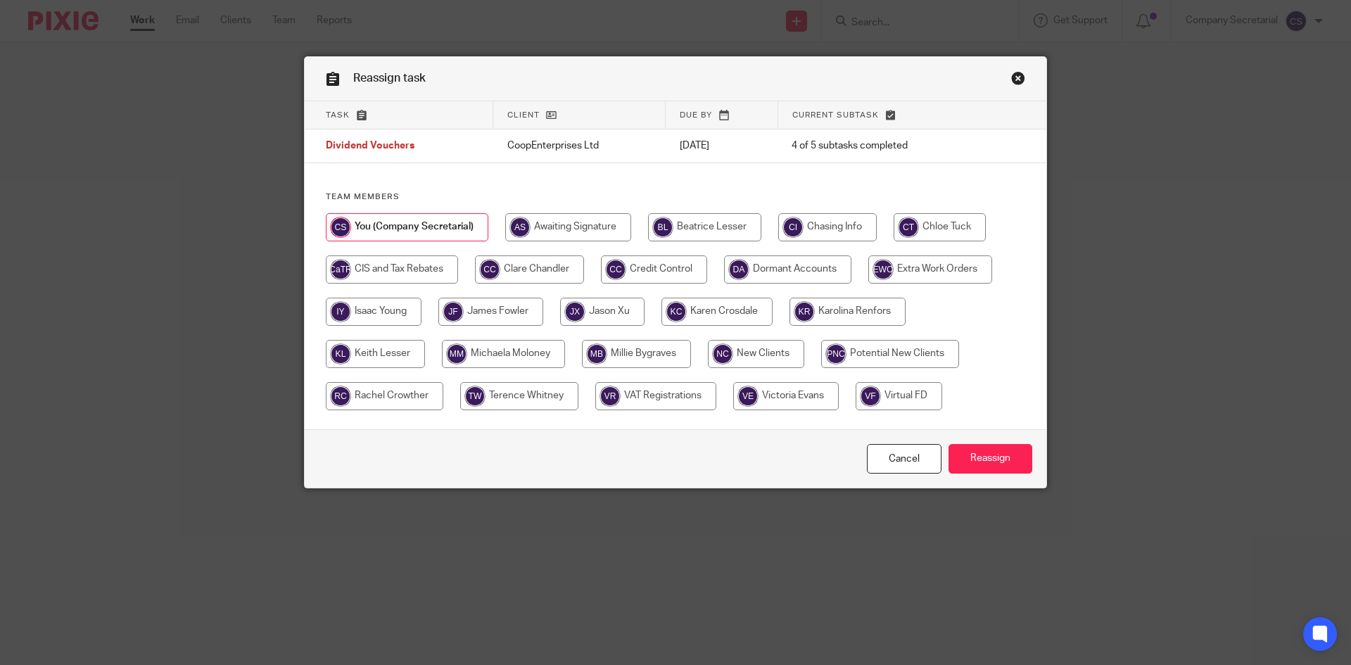
click at [634, 350] on input "radio" at bounding box center [636, 354] width 109 height 28
radio input "true"
click at [1006, 455] on input "Reassign" at bounding box center [990, 459] width 84 height 30
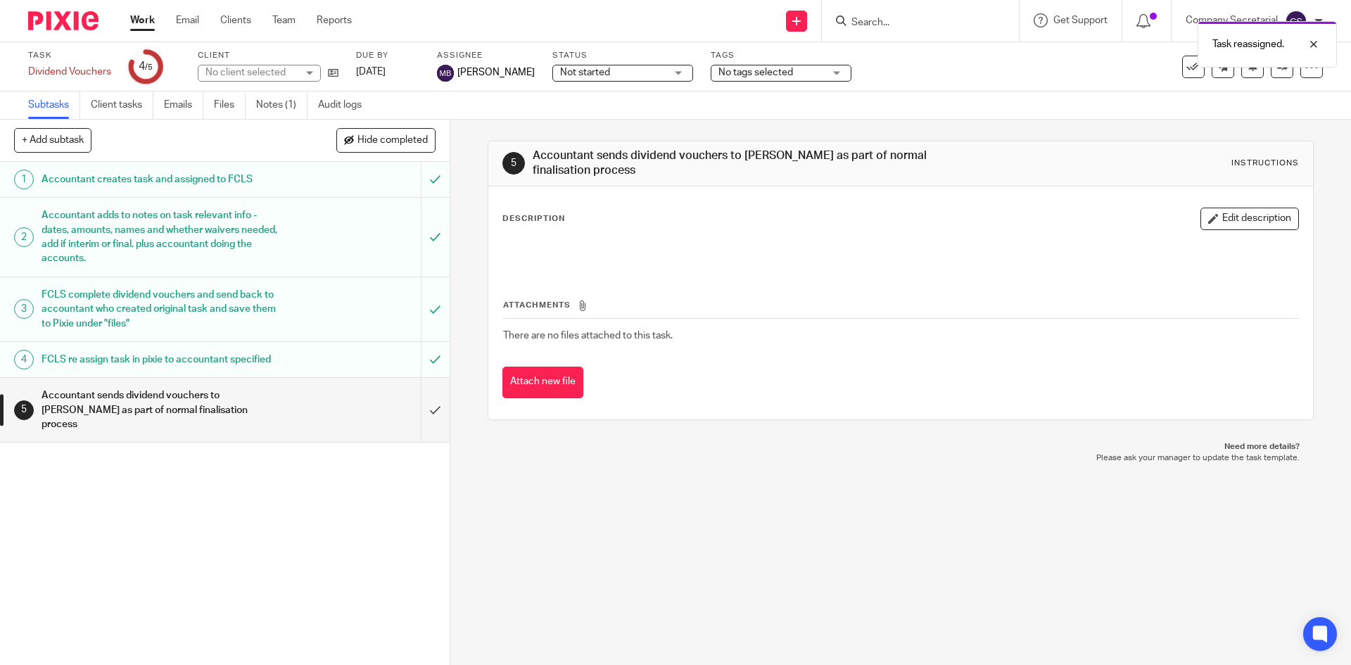
click at [86, 26] on img at bounding box center [63, 20] width 70 height 19
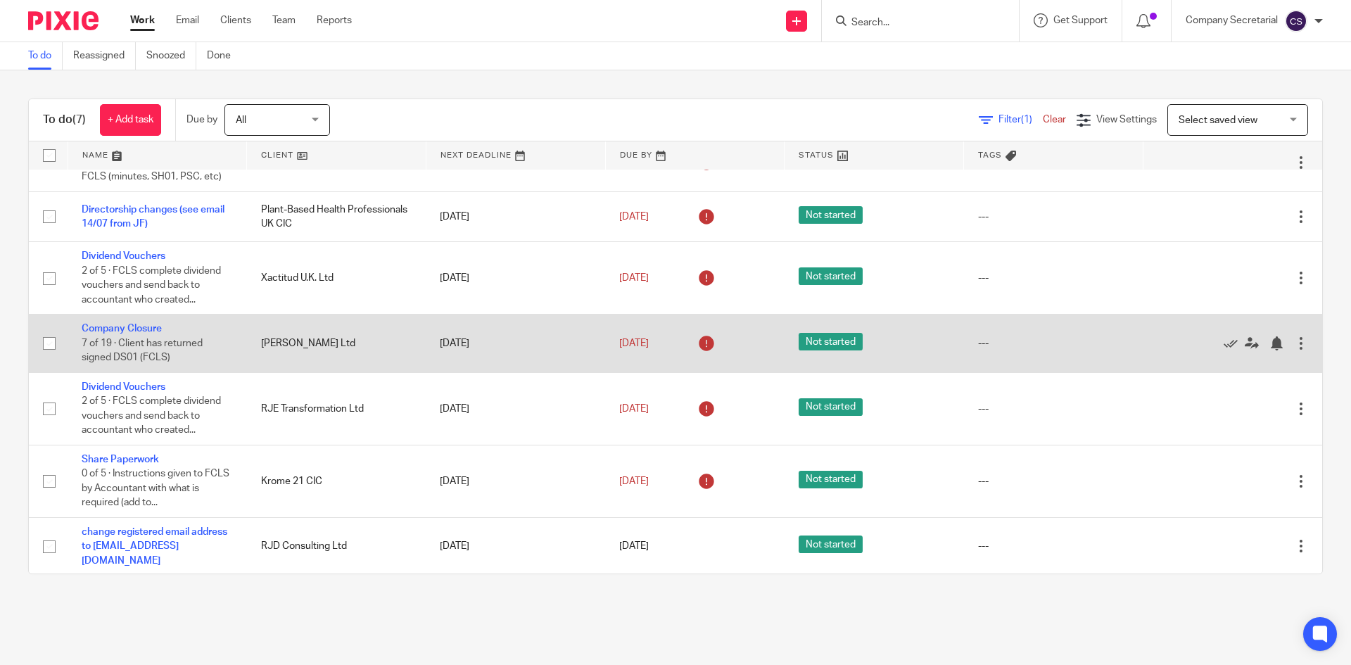
scroll to position [51, 0]
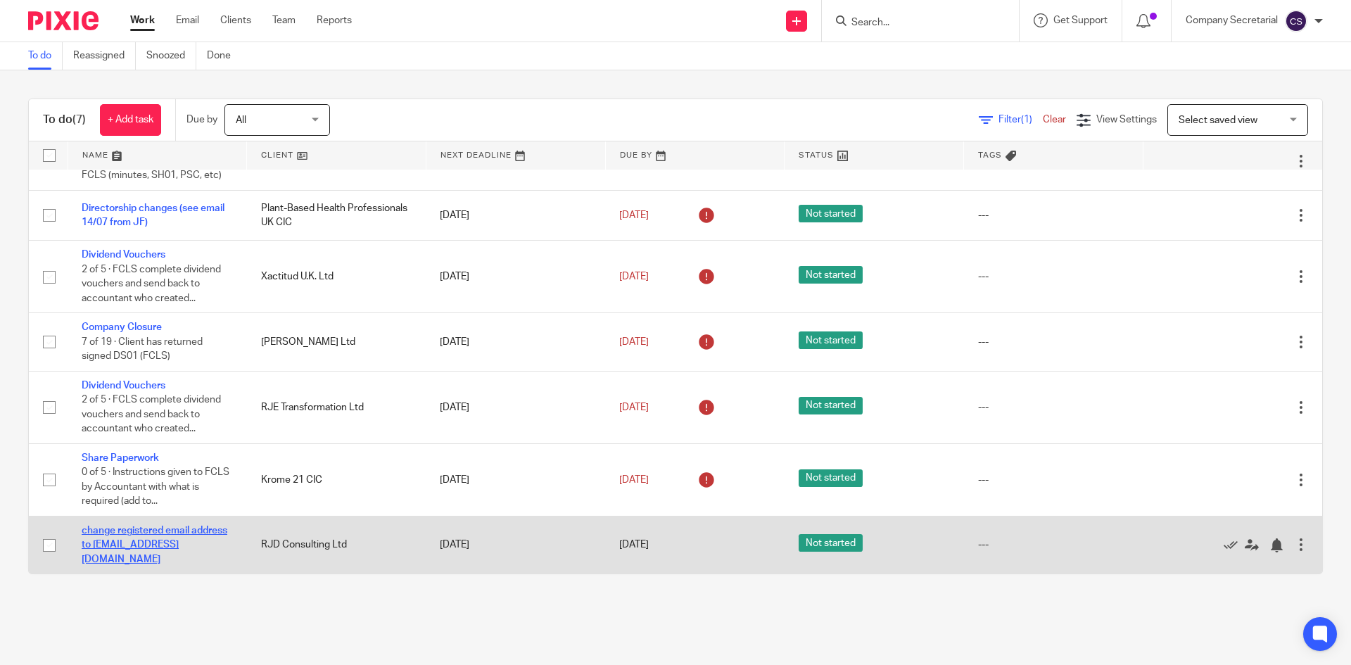
click at [141, 525] on link "change registered email address to [EMAIL_ADDRESS][DOMAIN_NAME]" at bounding box center [155, 544] width 146 height 39
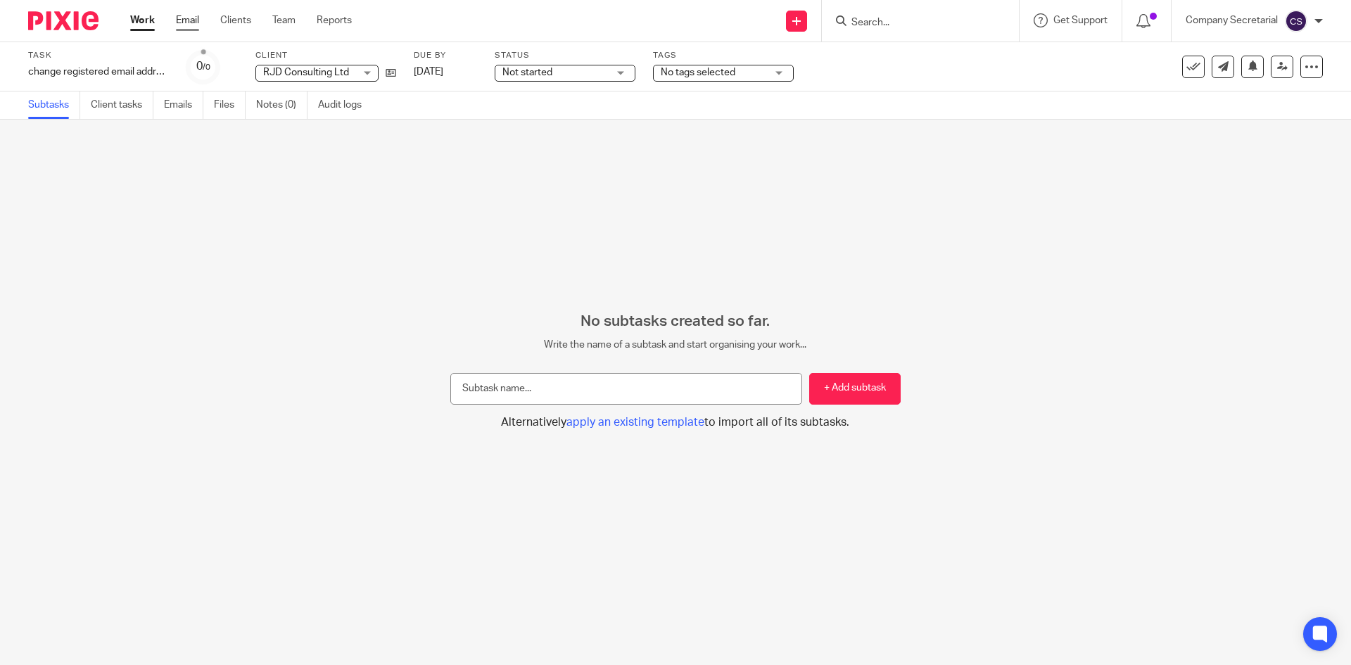
click at [189, 13] on link "Email" at bounding box center [187, 20] width 23 height 14
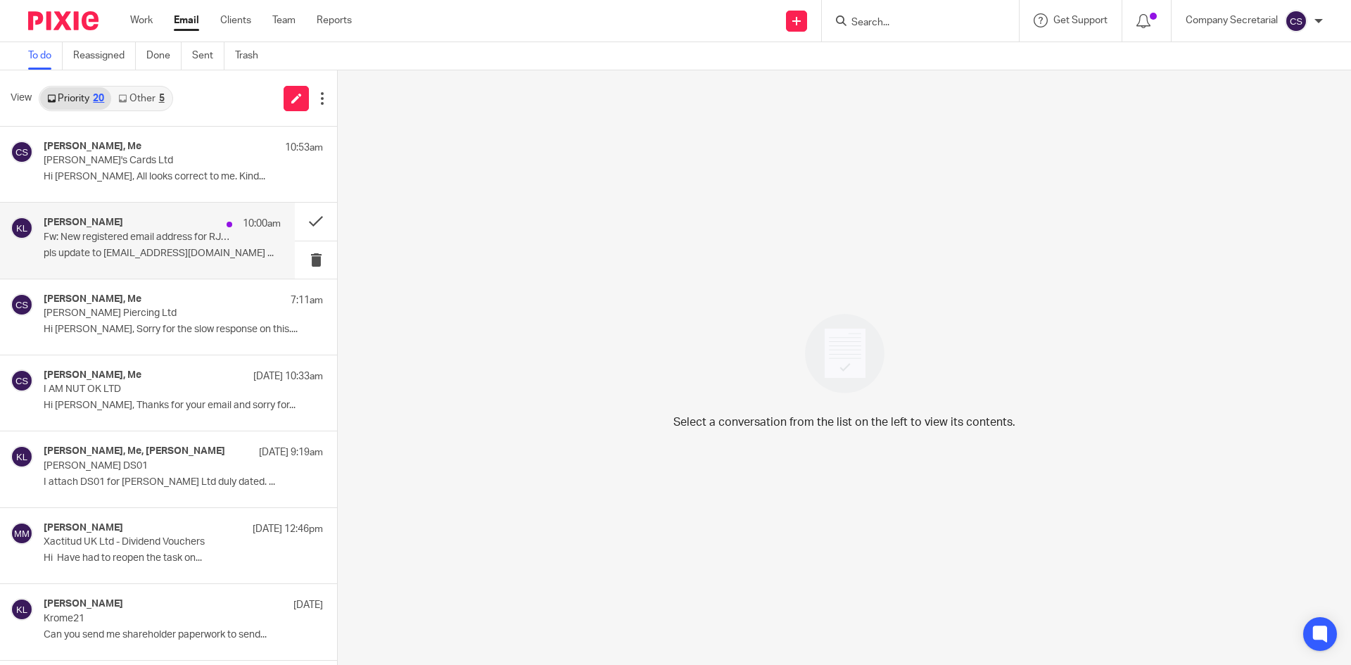
click at [181, 248] on p "pls update to [EMAIL_ADDRESS][DOMAIN_NAME] ..." at bounding box center [162, 254] width 237 height 12
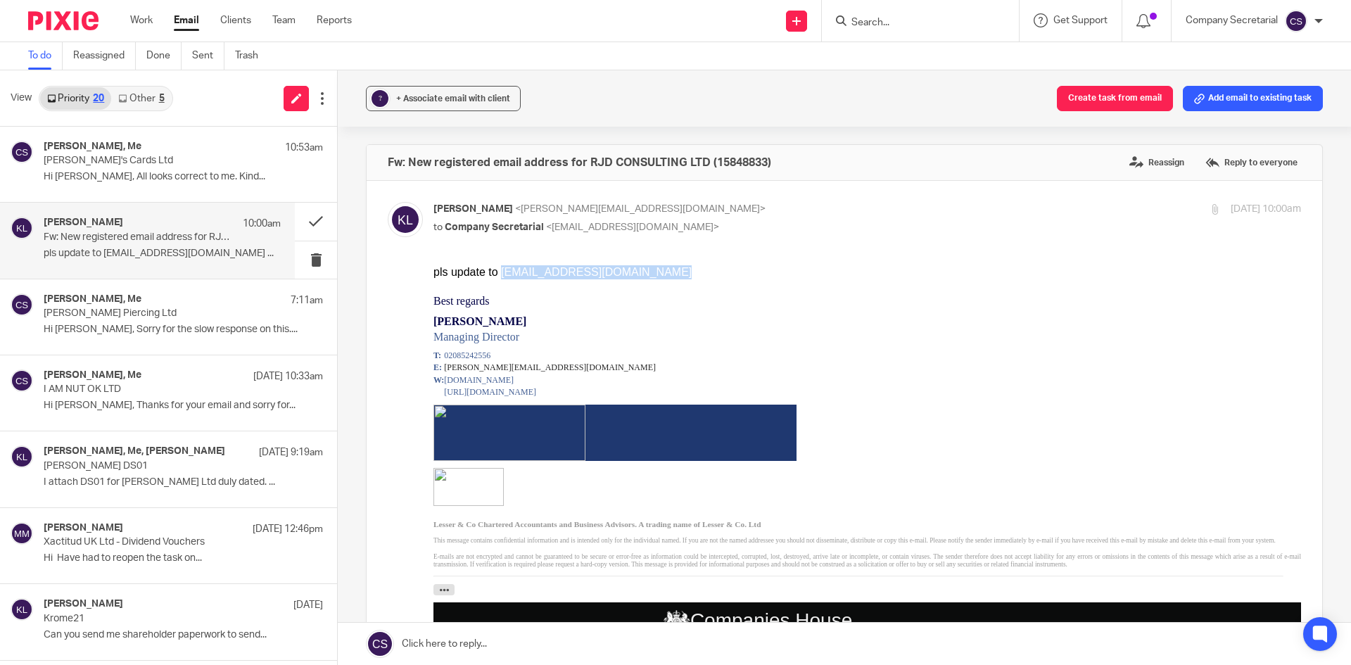
drag, startPoint x: 661, startPoint y: 270, endPoint x: 496, endPoint y: 273, distance: 165.3
click at [496, 273] on div "pls update to richardjamesdobbs@icloud.com" at bounding box center [866, 272] width 867 height 14
copy div "richardjamesdobbs@icloud.com"
click at [137, 23] on link "Work" at bounding box center [141, 20] width 23 height 14
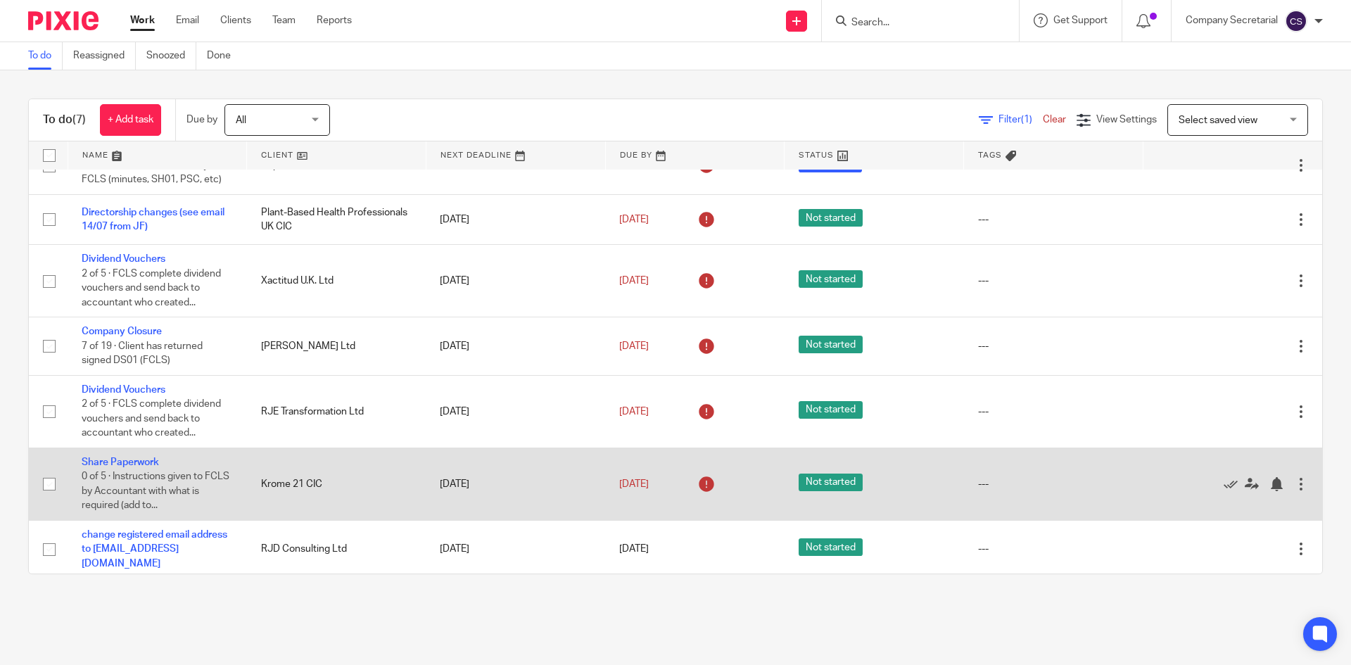
scroll to position [51, 0]
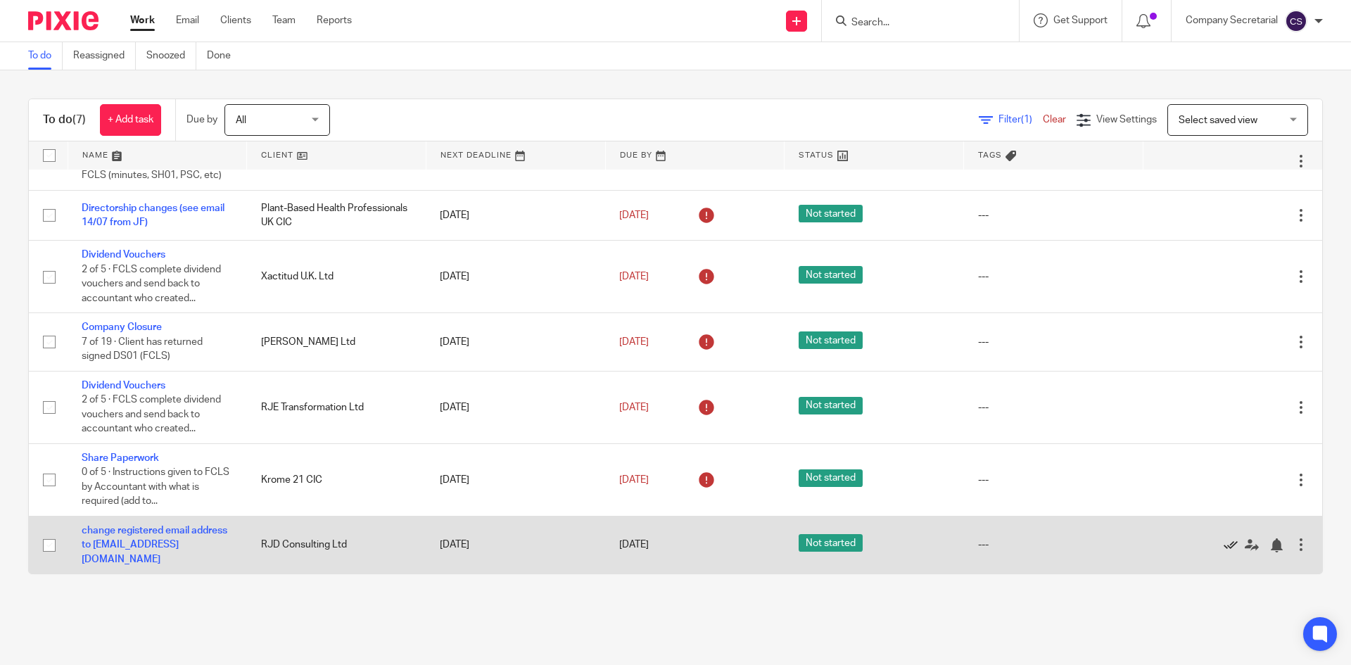
click at [1223, 538] on icon at bounding box center [1230, 545] width 14 height 14
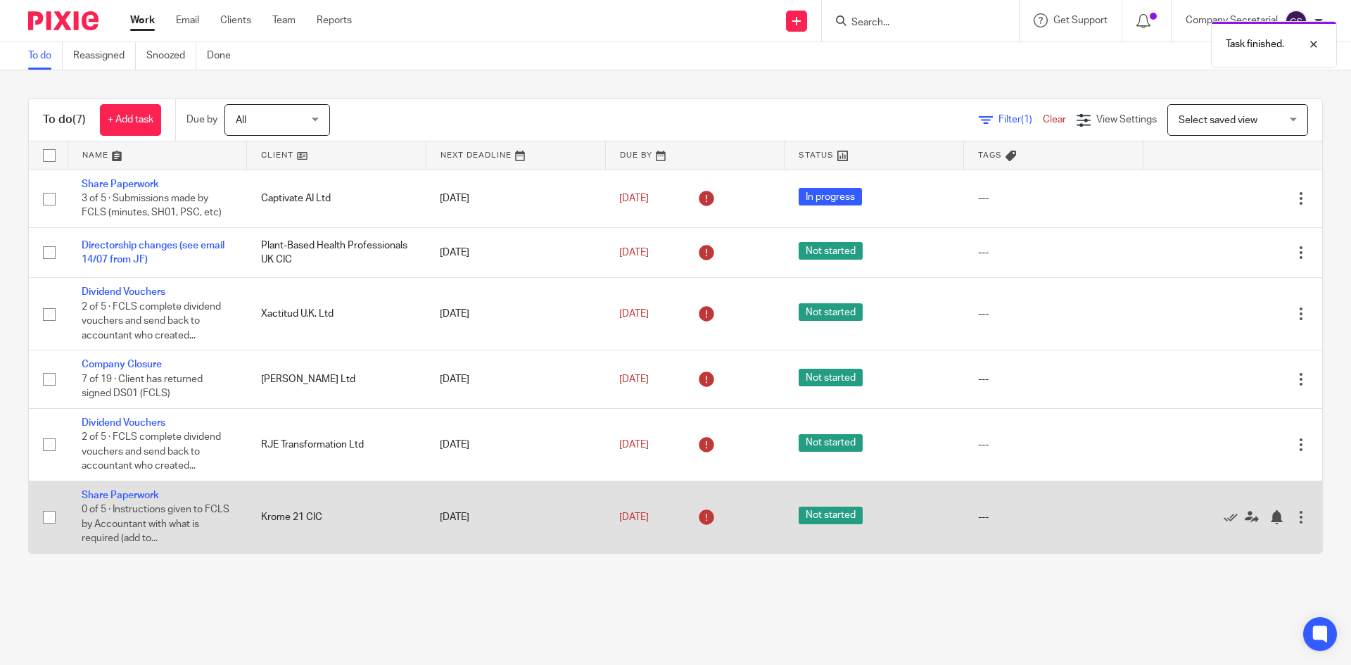
scroll to position [0, 0]
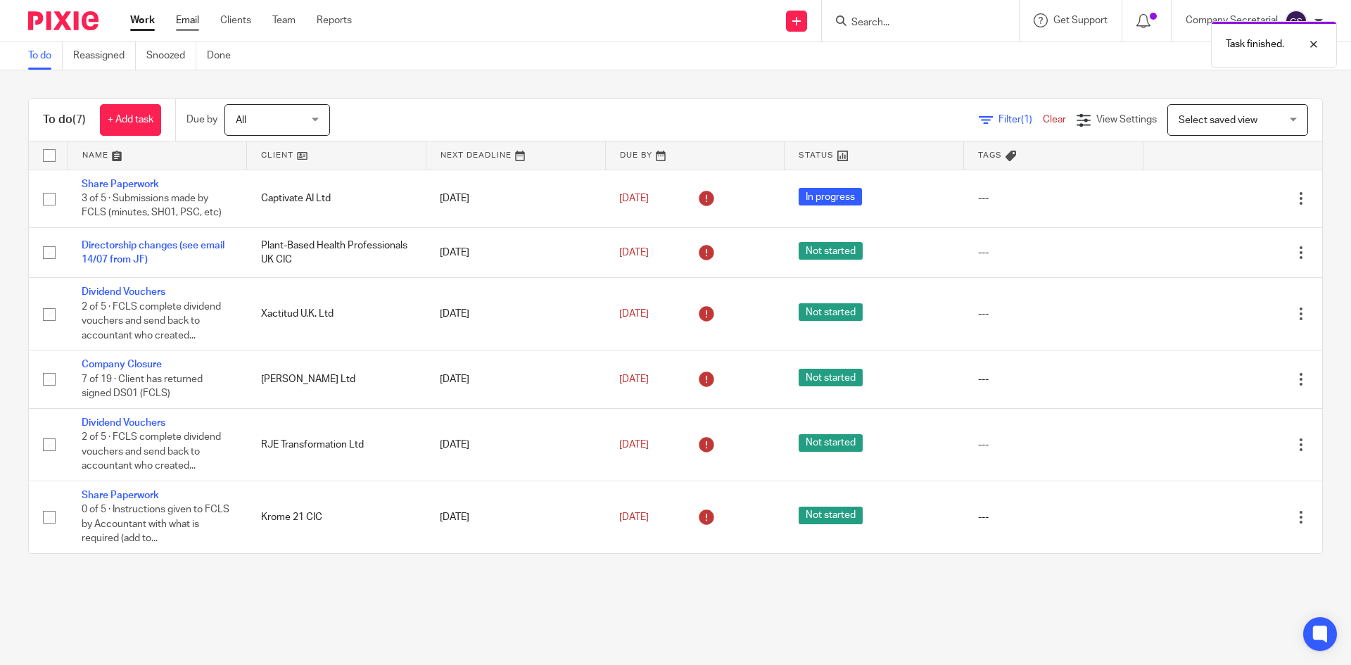
click at [189, 27] on link "Email" at bounding box center [187, 20] width 23 height 14
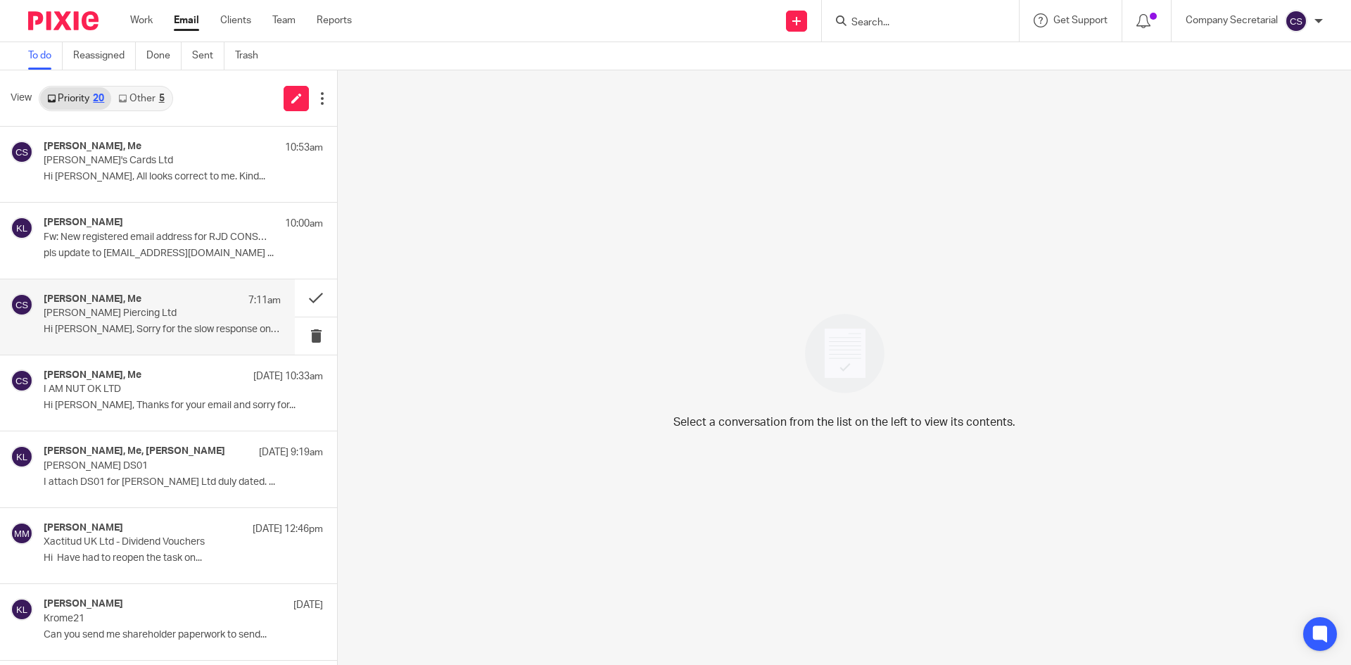
scroll to position [70, 0]
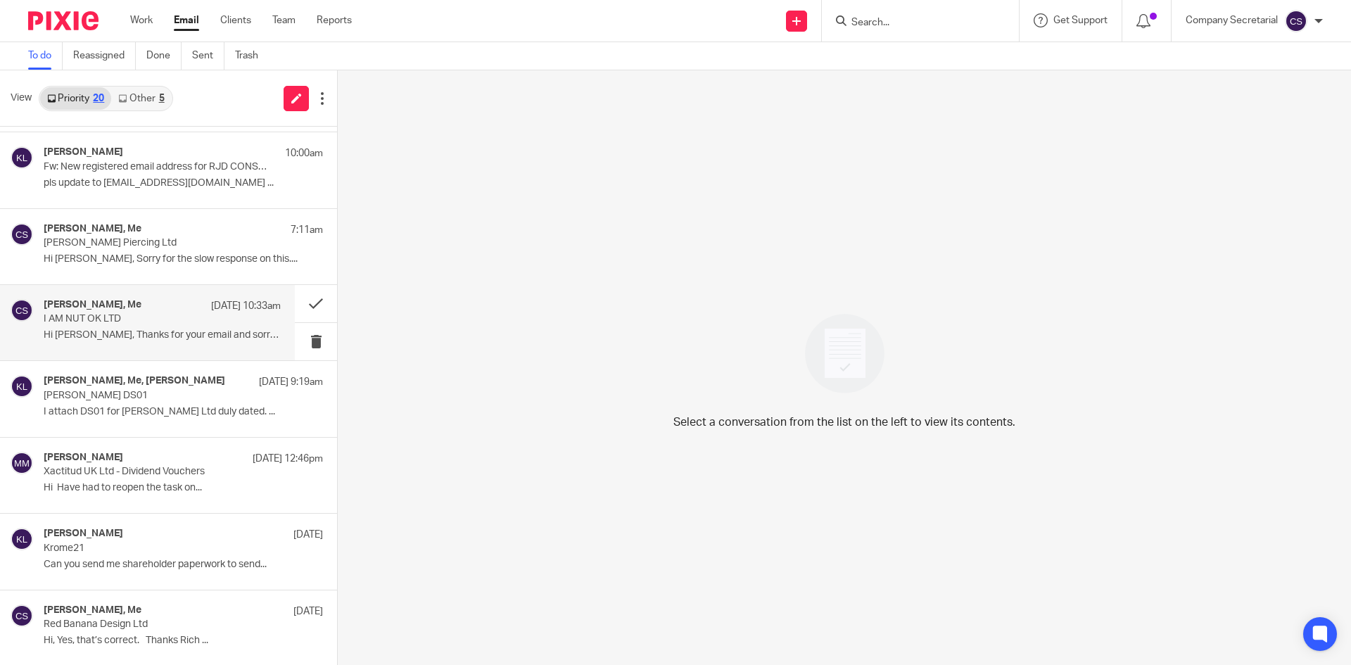
click at [162, 342] on div "[PERSON_NAME], Me [DATE] 10:33am I AM NUT OK LTD Hi [PERSON_NAME], Thanks for y…" at bounding box center [162, 322] width 237 height 47
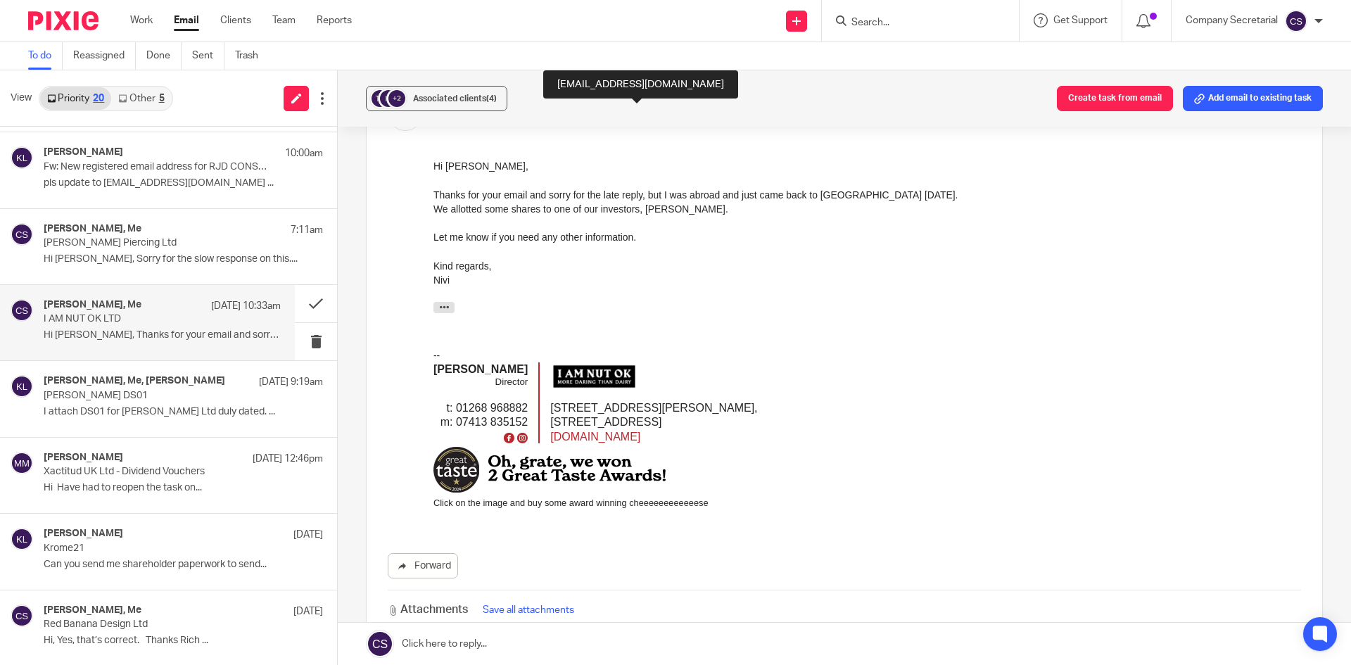
scroll to position [0, 0]
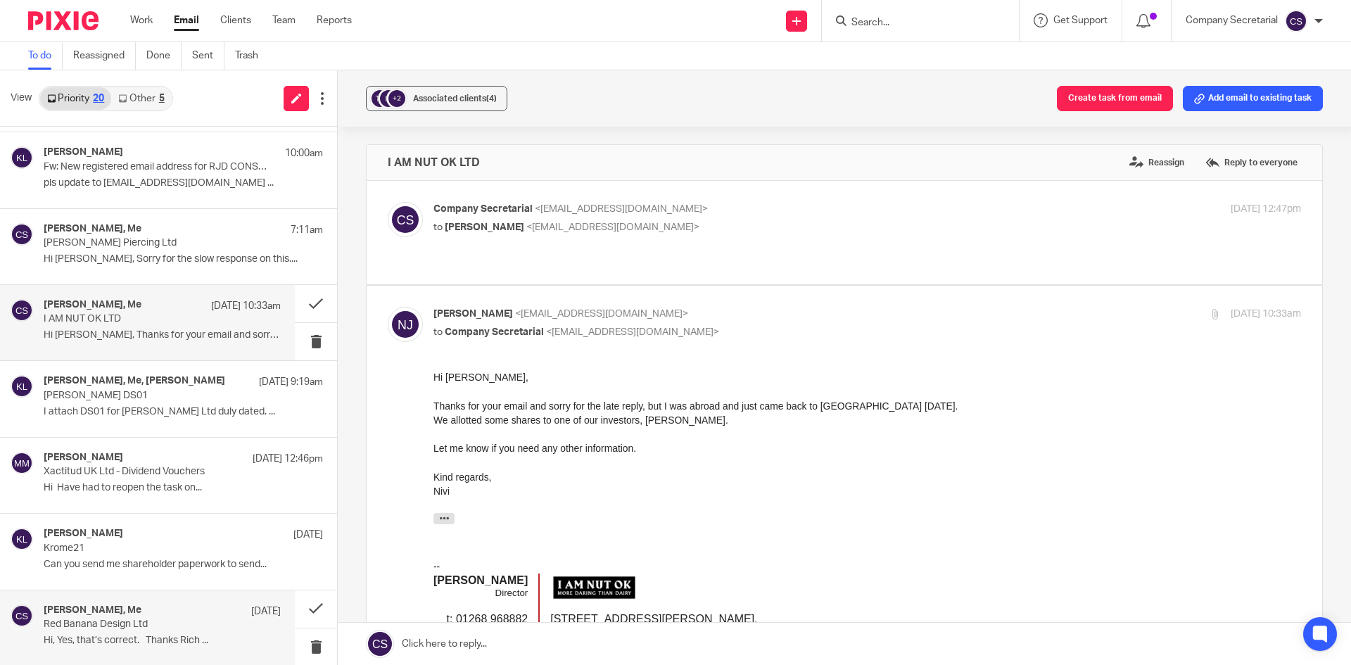
click at [132, 634] on p "Hi, Yes, that’s correct. Thanks Rich ..." at bounding box center [162, 640] width 237 height 12
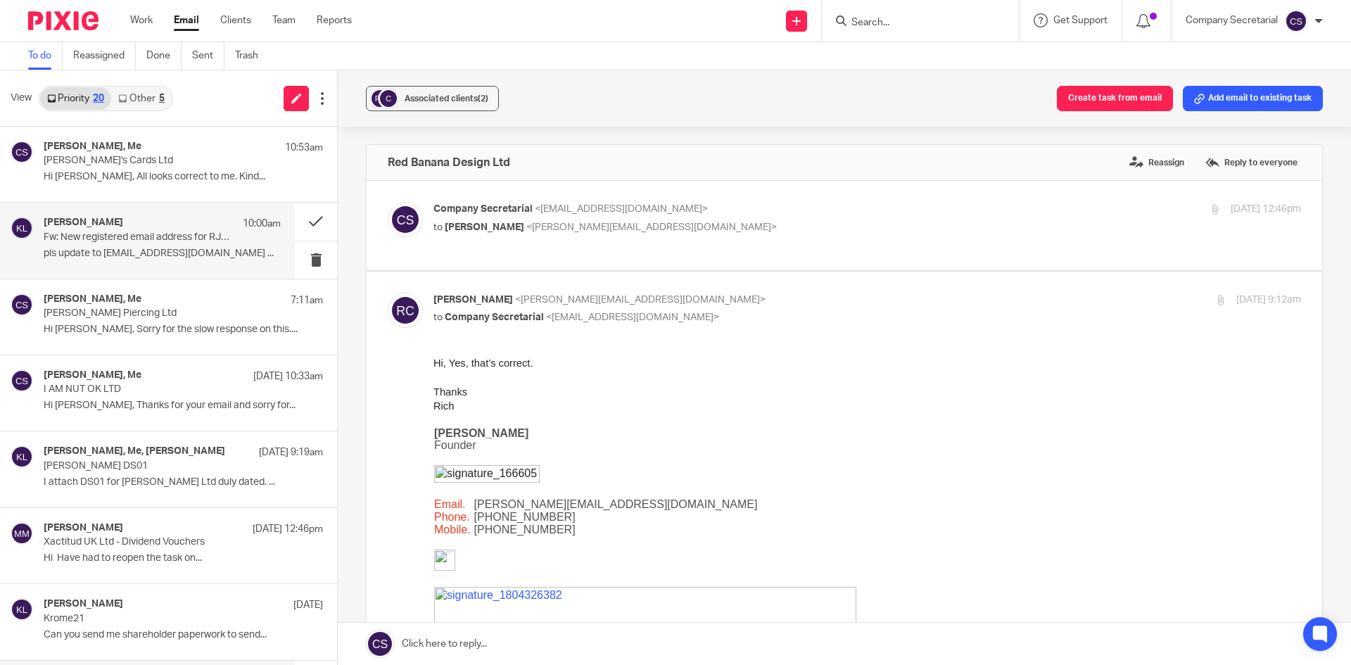
click at [170, 240] on p "Fw: New registered email address for RJD CONSULTING LTD (15848833)" at bounding box center [139, 237] width 190 height 12
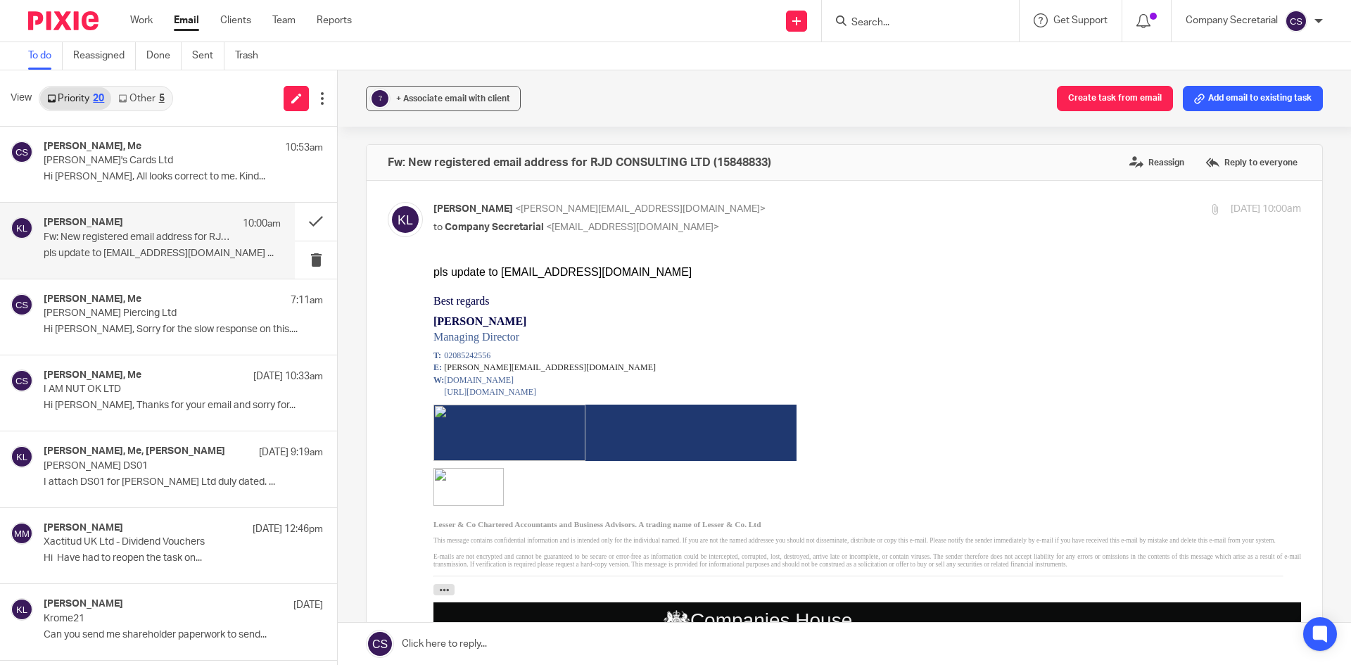
click at [581, 638] on link at bounding box center [844, 644] width 1013 height 42
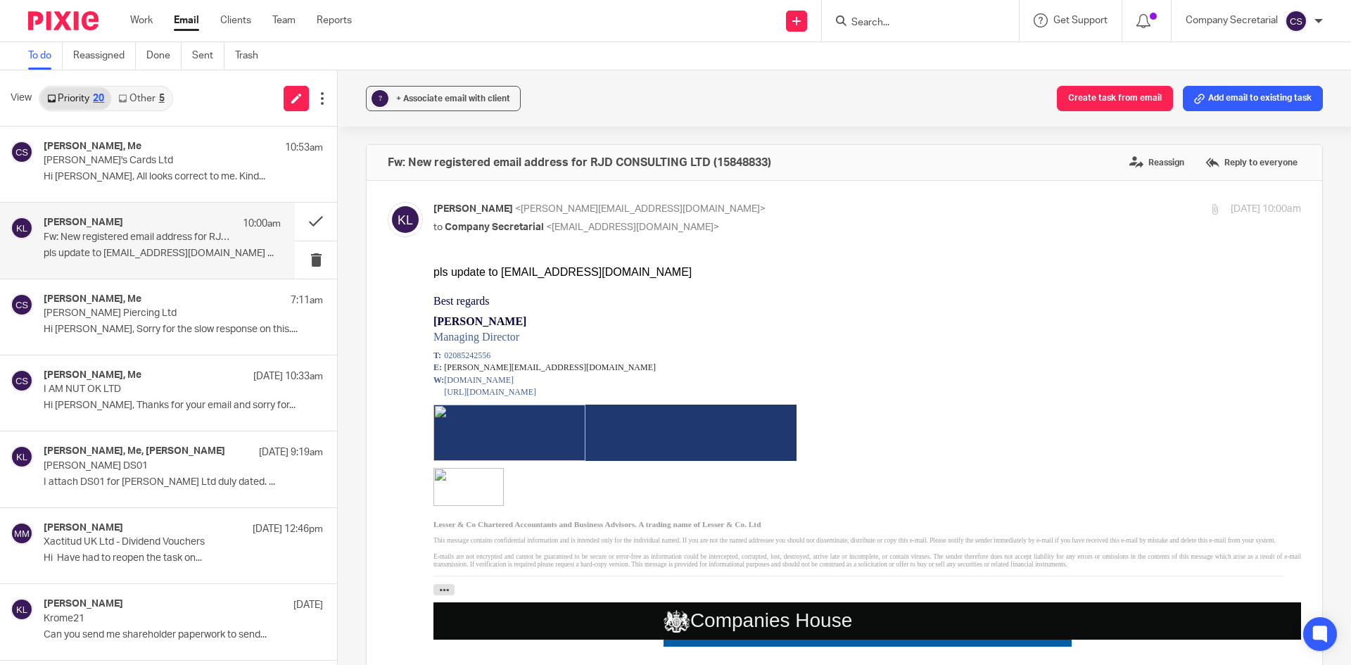
scroll to position [1050, 0]
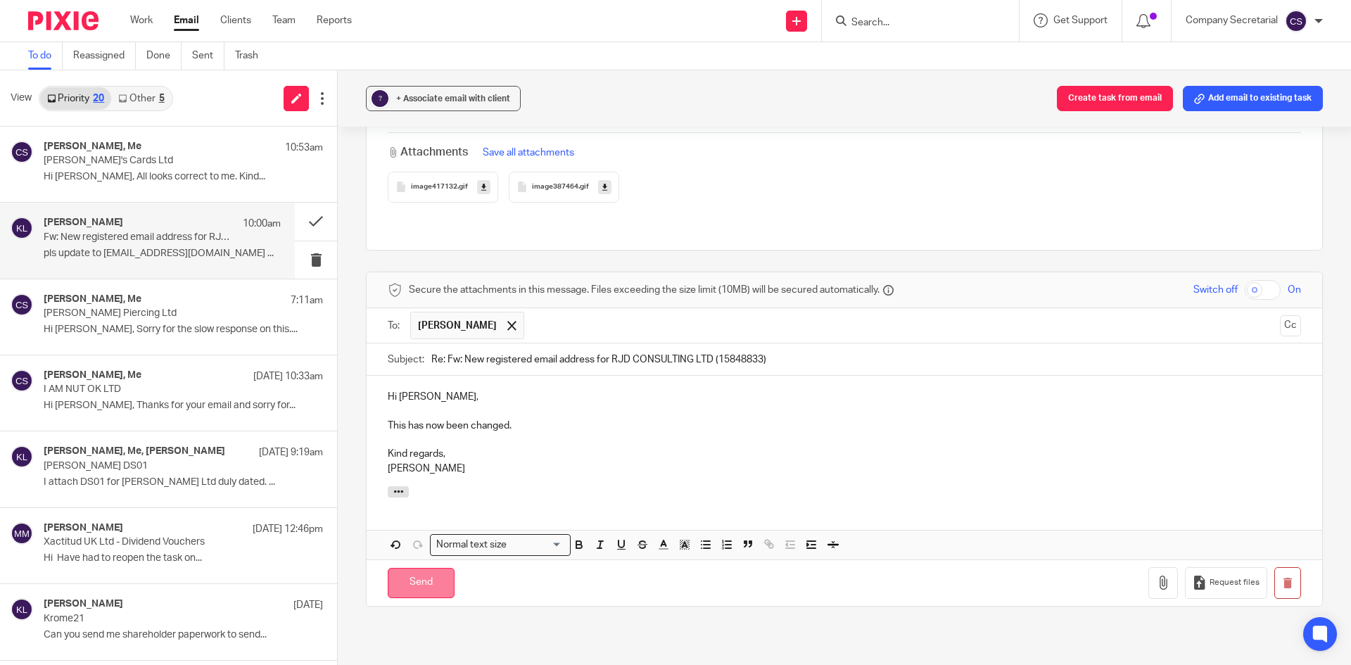
click at [444, 569] on input "Send" at bounding box center [421, 583] width 67 height 30
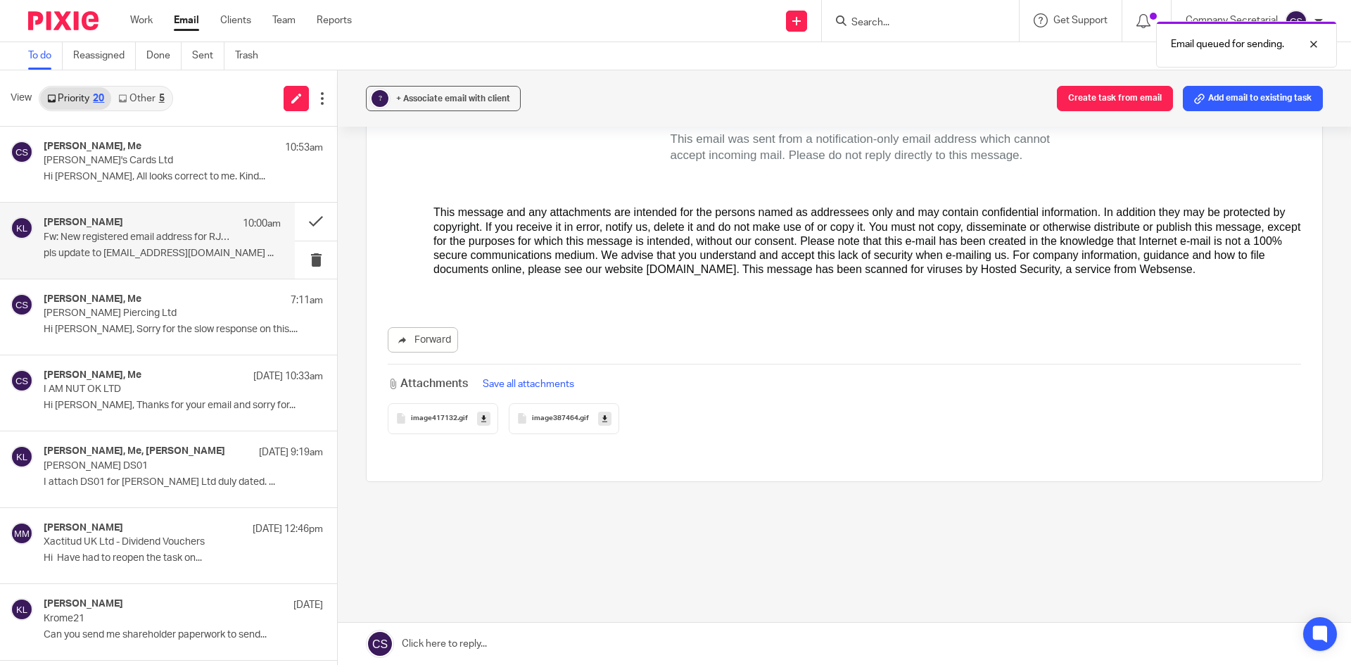
scroll to position [803, 0]
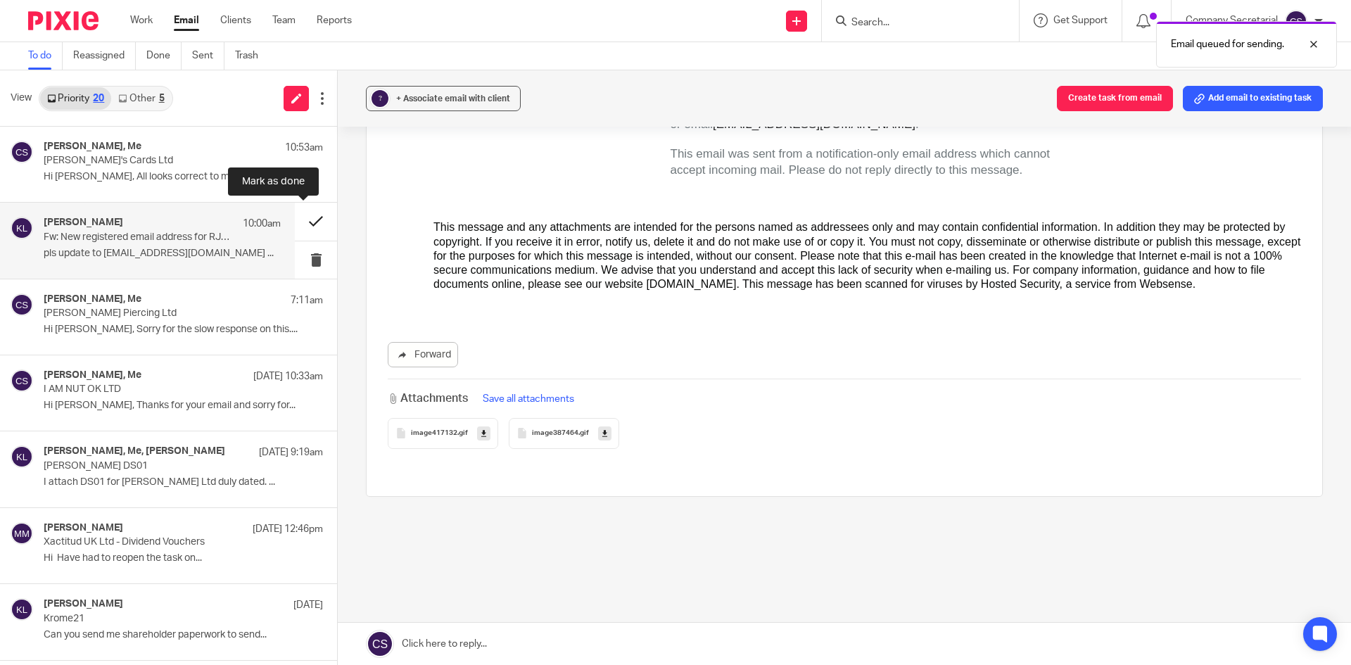
click at [310, 215] on button at bounding box center [316, 221] width 42 height 37
